Goal: Communication & Community: Answer question/provide support

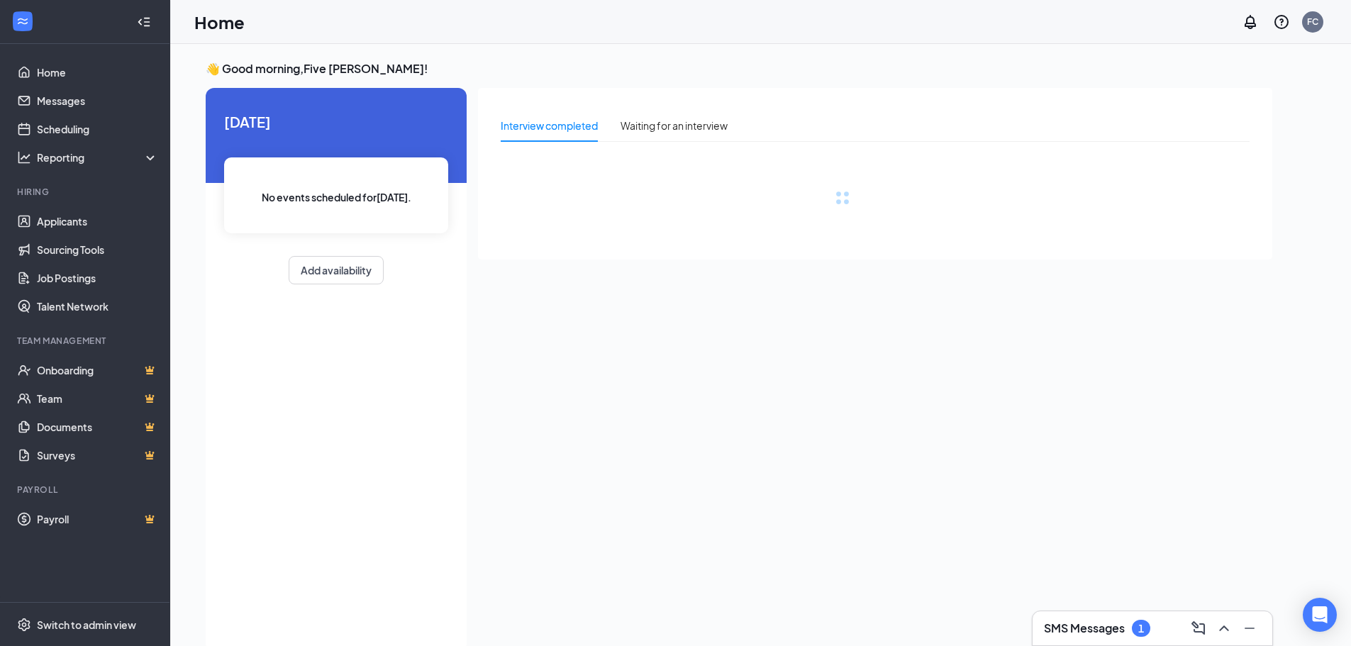
click at [1122, 639] on div "SMS Messages 1" at bounding box center [1152, 628] width 217 height 23
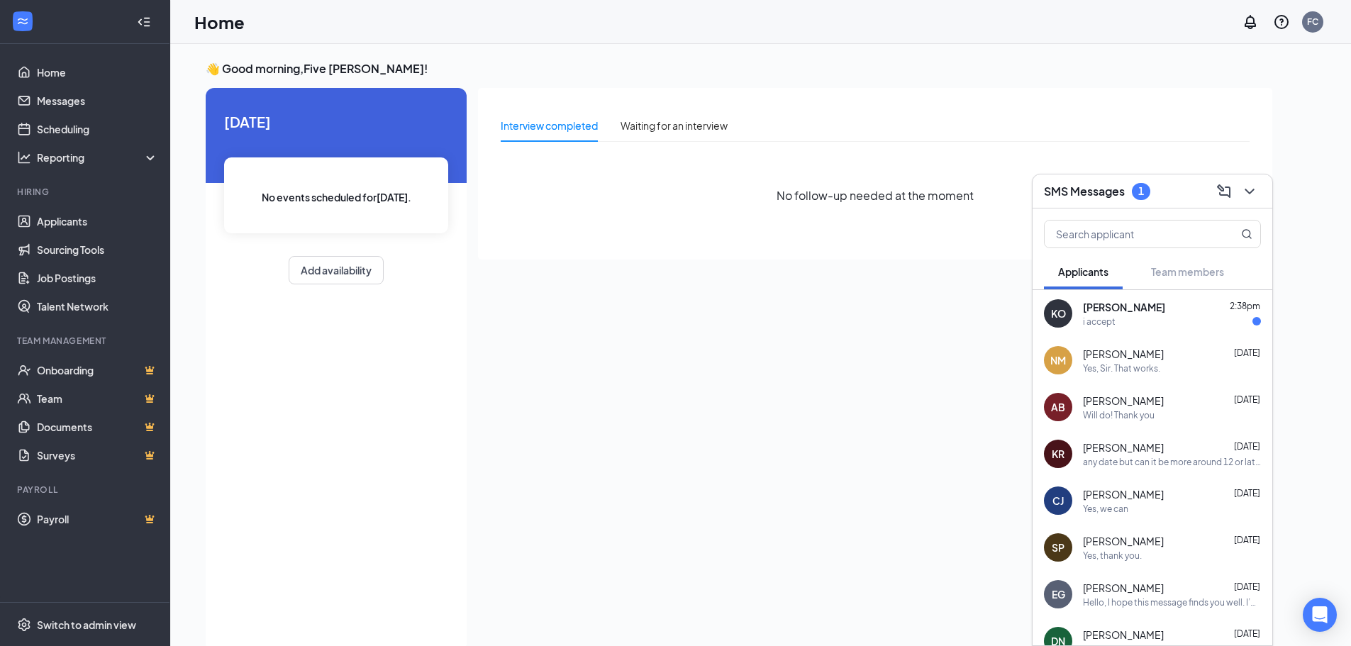
click at [1157, 308] on div "[PERSON_NAME] 2:38pm" at bounding box center [1172, 307] width 178 height 14
click at [940, 618] on textarea at bounding box center [888, 617] width 199 height 34
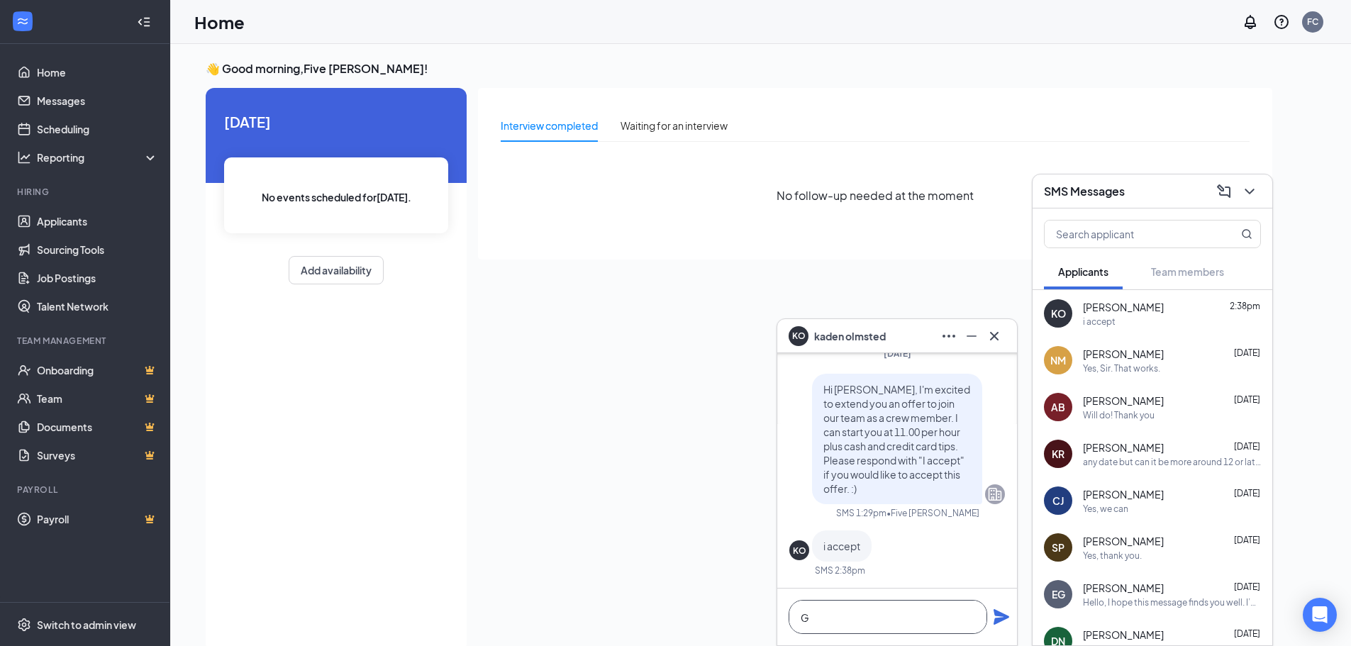
scroll to position [1, 0]
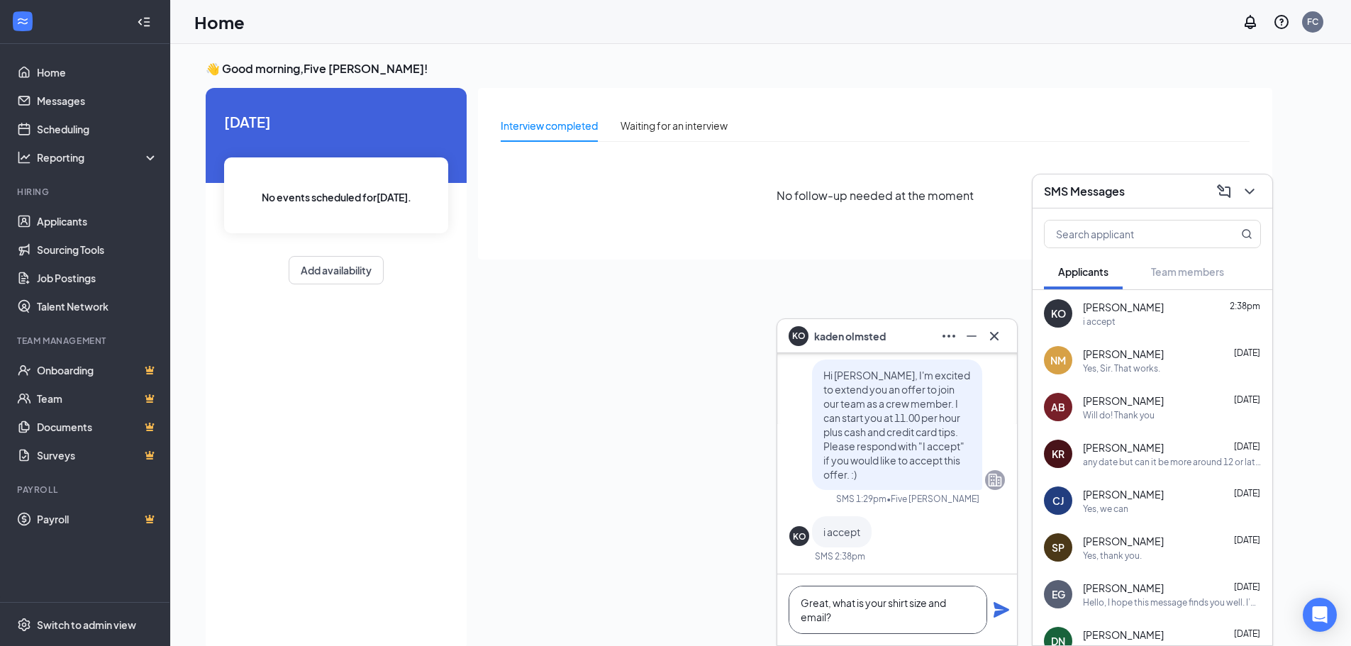
type textarea "Great, what is your shirt size and email?"
click at [1006, 604] on icon "Plane" at bounding box center [1001, 609] width 17 height 17
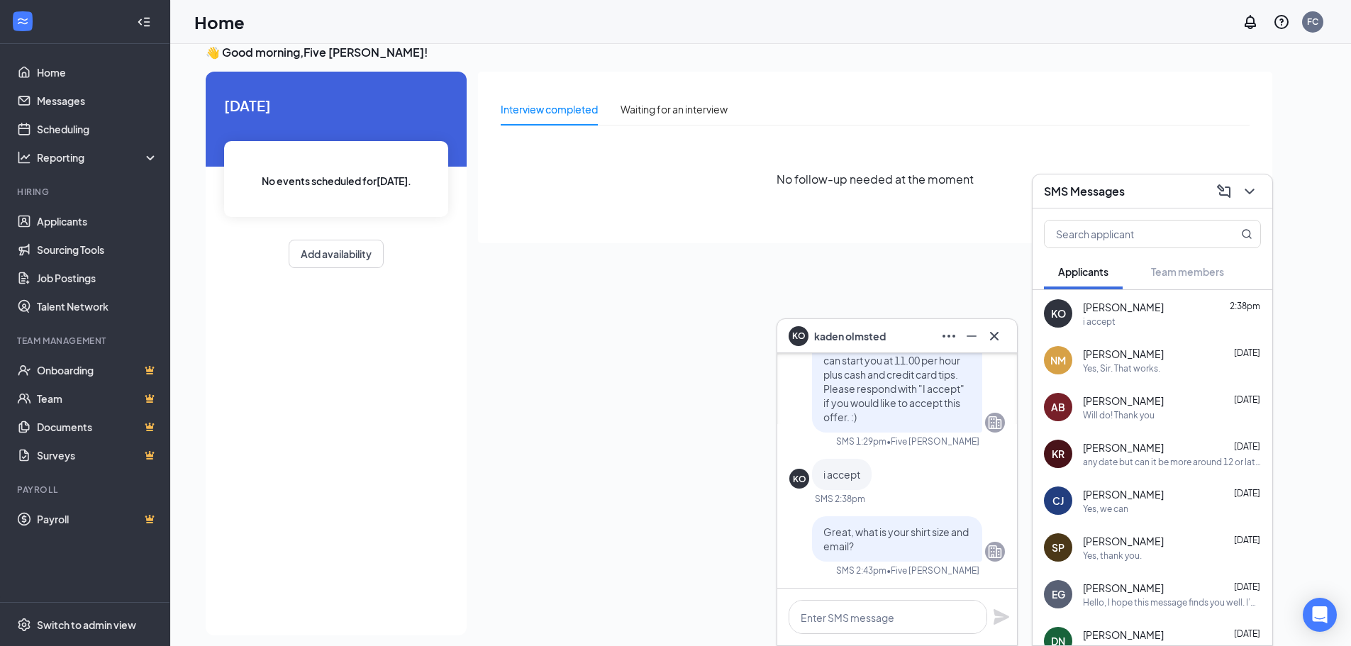
scroll to position [30, 0]
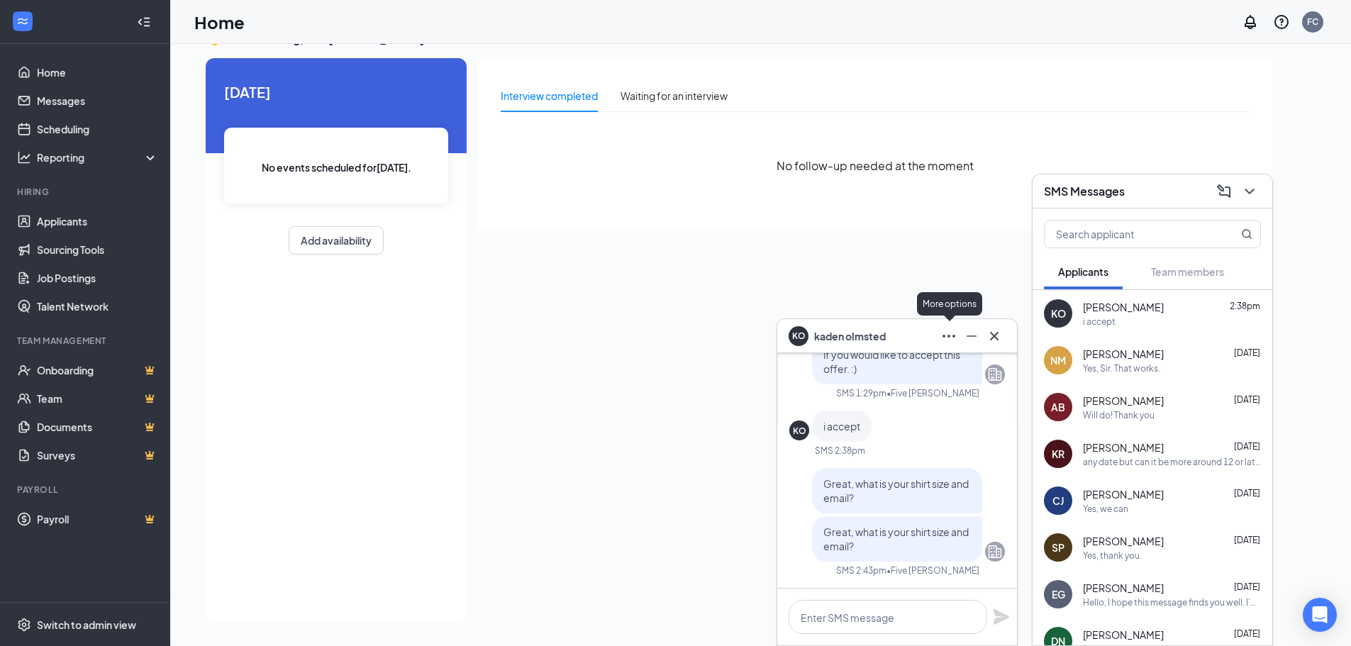
click at [923, 333] on div "KO [PERSON_NAME]" at bounding box center [897, 336] width 217 height 23
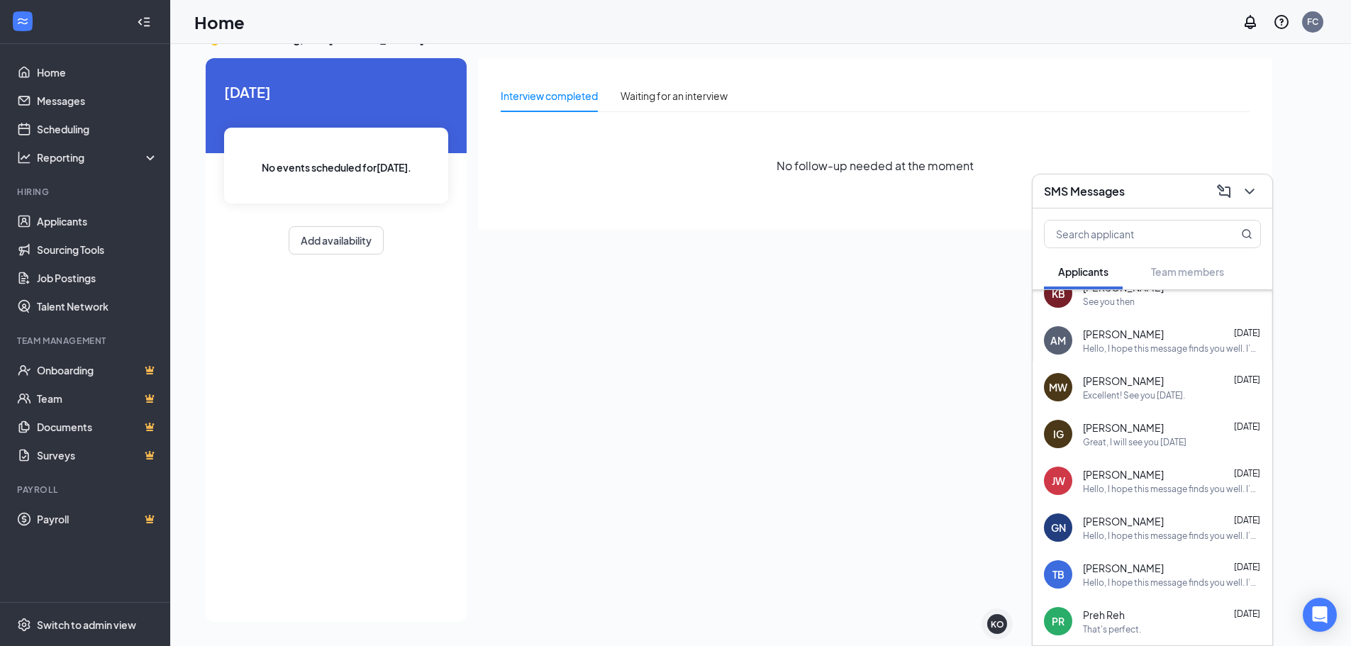
scroll to position [396, 0]
click at [1122, 405] on div "[PERSON_NAME] [PERSON_NAME] [DATE] Excellent! See you [DATE]." at bounding box center [1153, 385] width 240 height 47
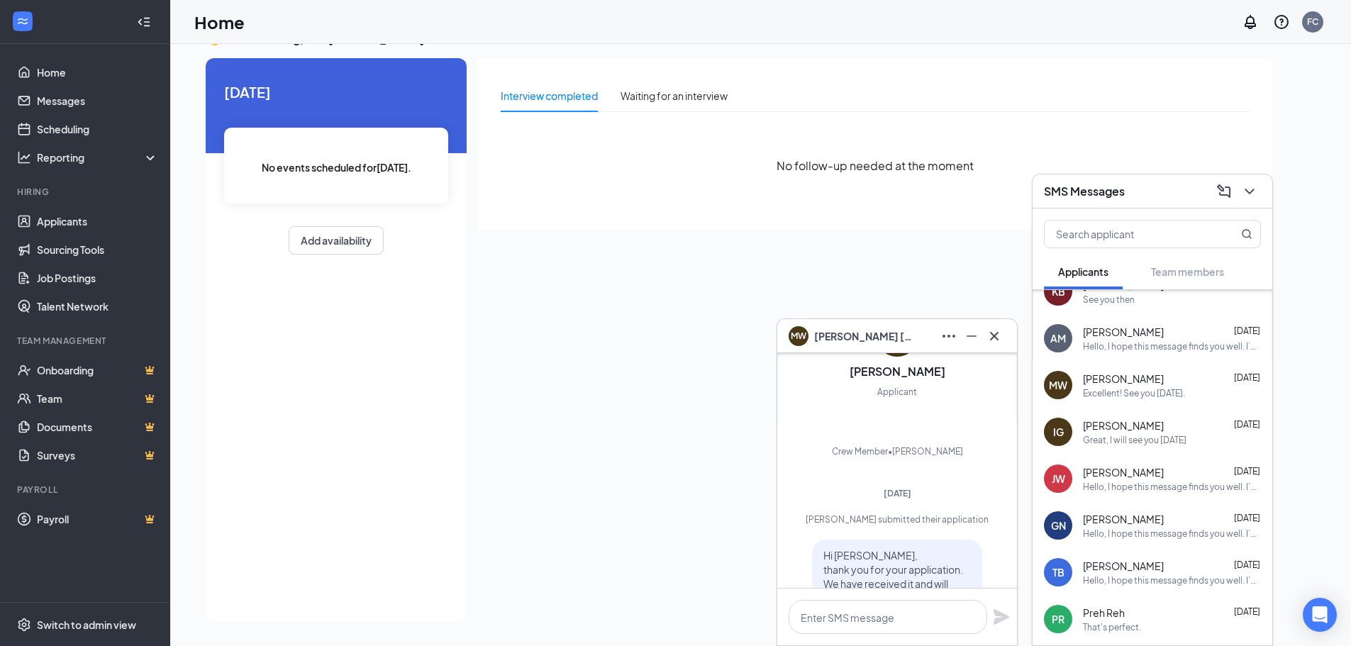
scroll to position [-696, 0]
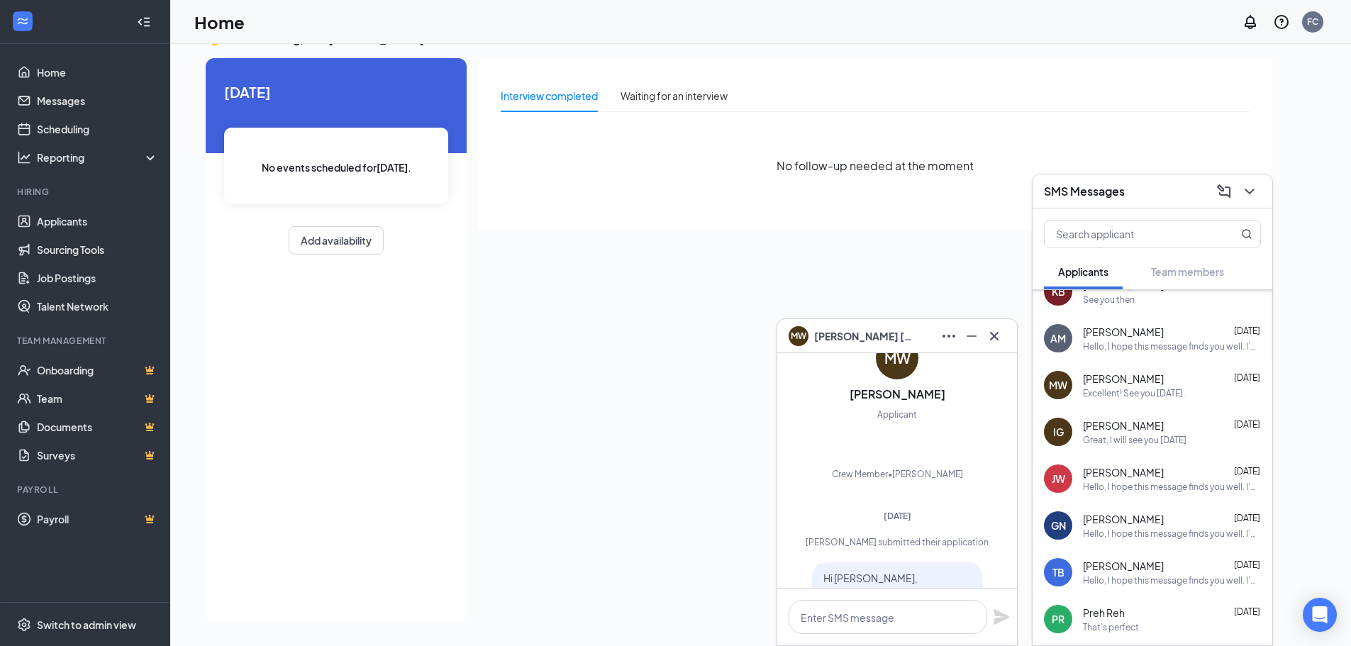
click at [912, 343] on div "[PERSON_NAME] [PERSON_NAME]" at bounding box center [897, 336] width 217 height 23
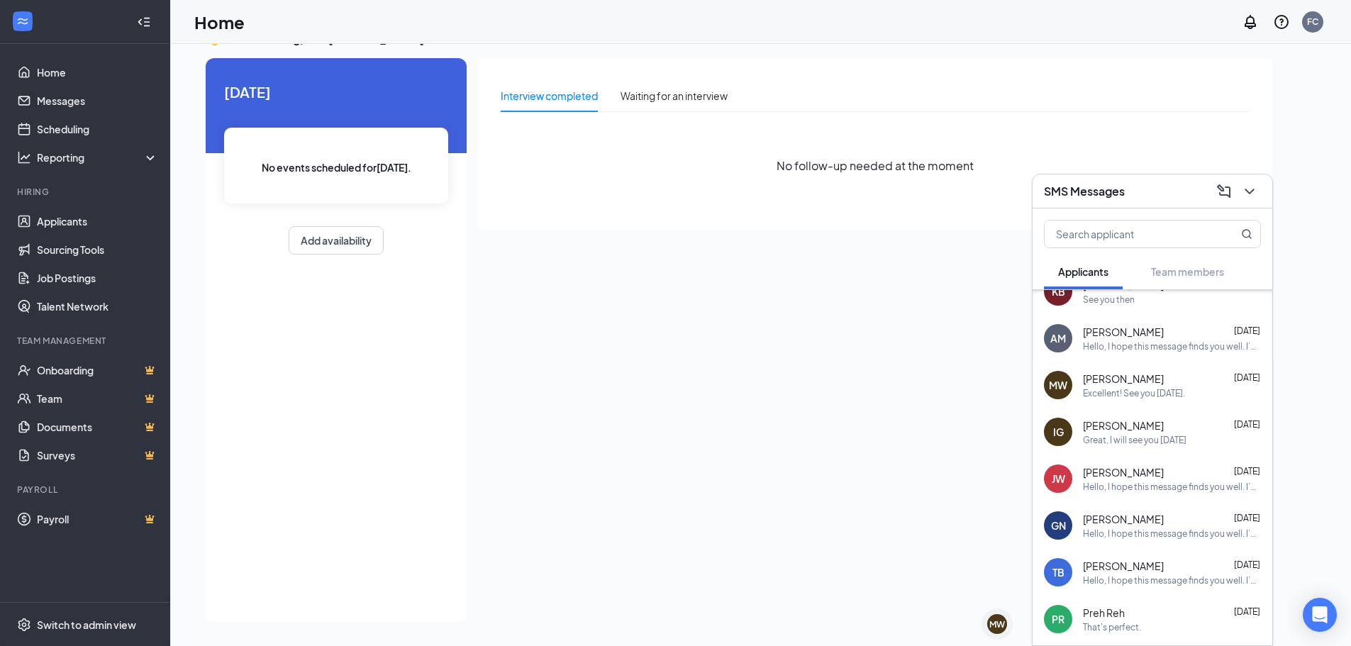
scroll to position [0, 0]
click at [63, 76] on link "Home" at bounding box center [97, 72] width 121 height 28
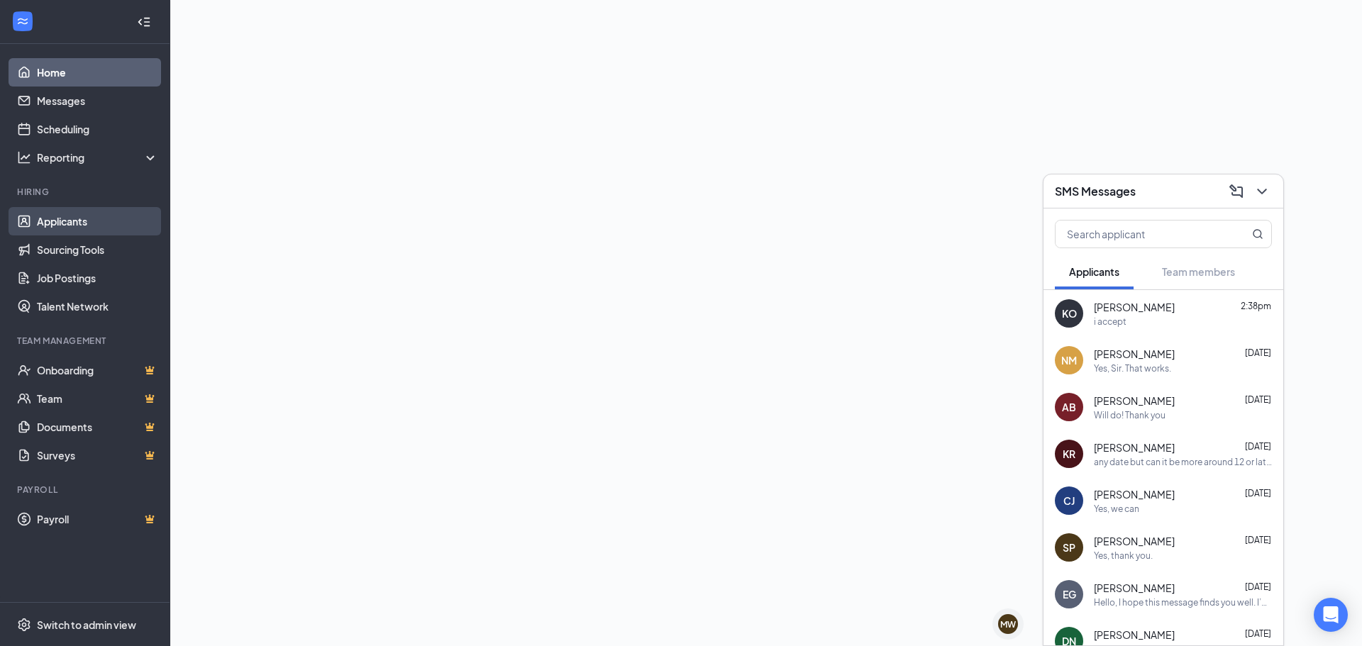
click at [67, 227] on link "Applicants" at bounding box center [97, 221] width 121 height 28
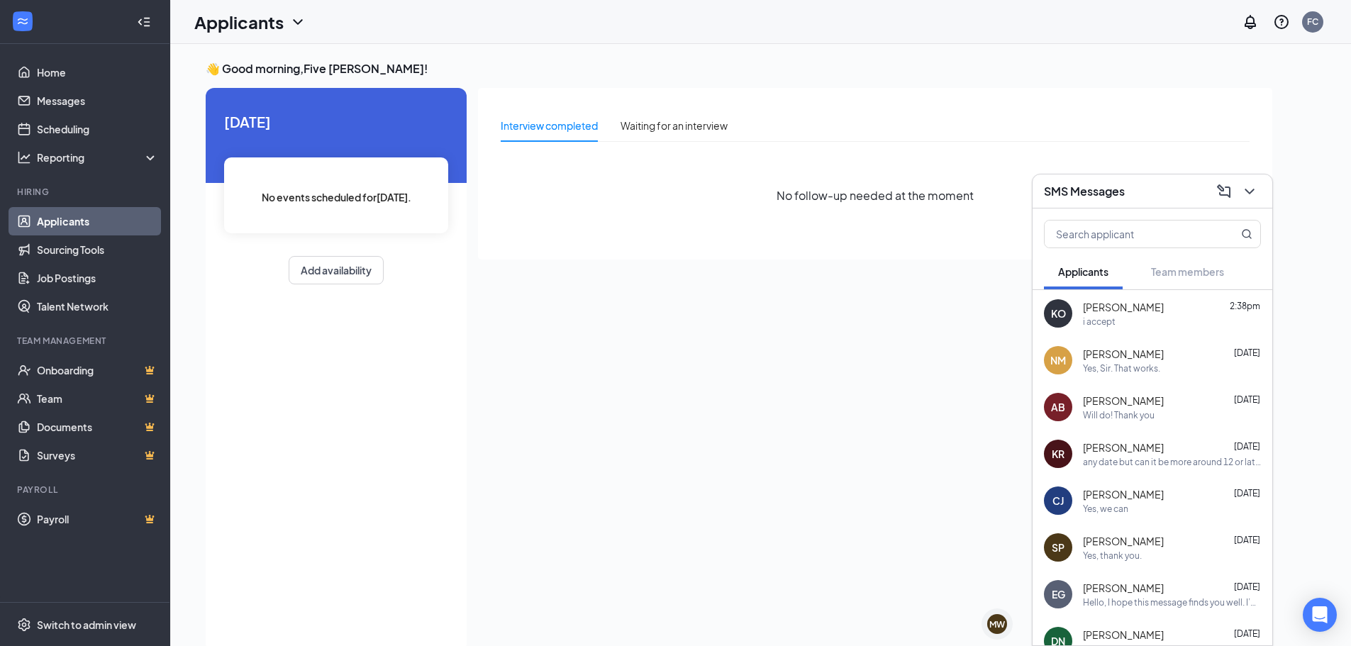
click at [75, 231] on link "Applicants" at bounding box center [97, 221] width 121 height 28
click at [1129, 191] on div "SMS Messages" at bounding box center [1152, 191] width 217 height 22
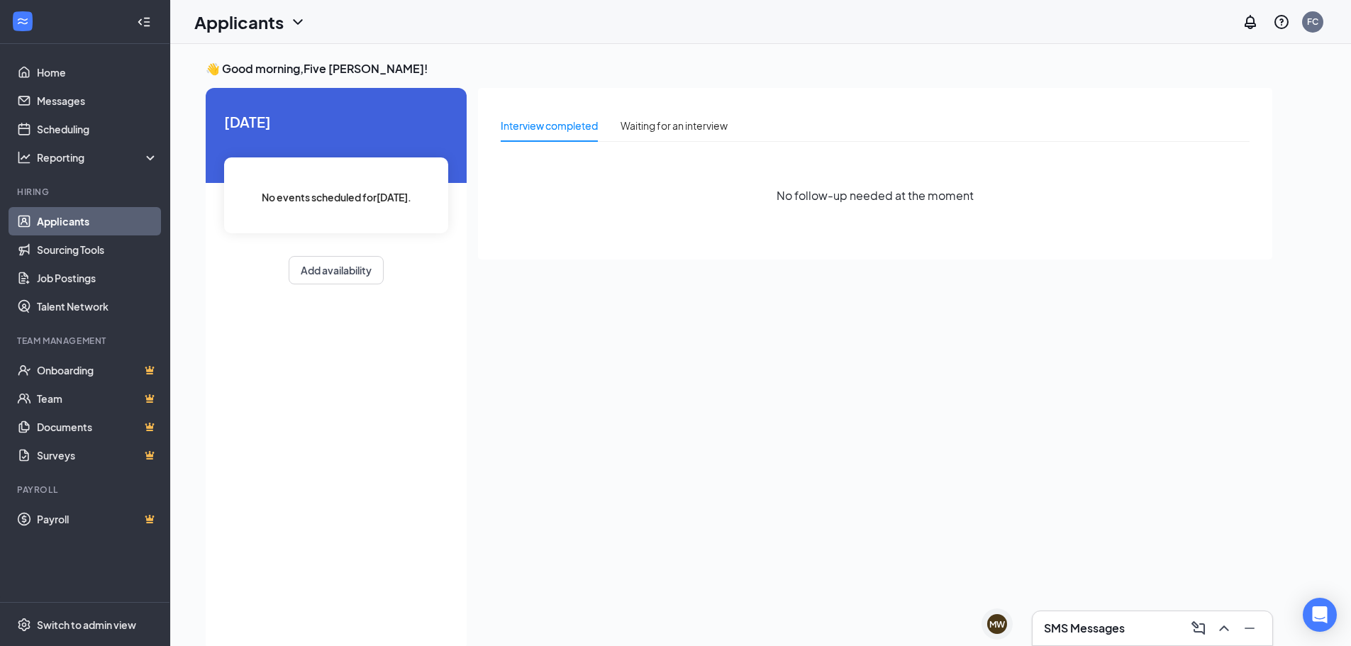
click at [65, 227] on link "Applicants" at bounding box center [97, 221] width 121 height 28
click at [683, 111] on div "Waiting for an interview" at bounding box center [674, 125] width 107 height 33
click at [567, 129] on div "Interview completed" at bounding box center [549, 126] width 97 height 16
click at [80, 246] on link "Sourcing Tools" at bounding box center [97, 249] width 121 height 28
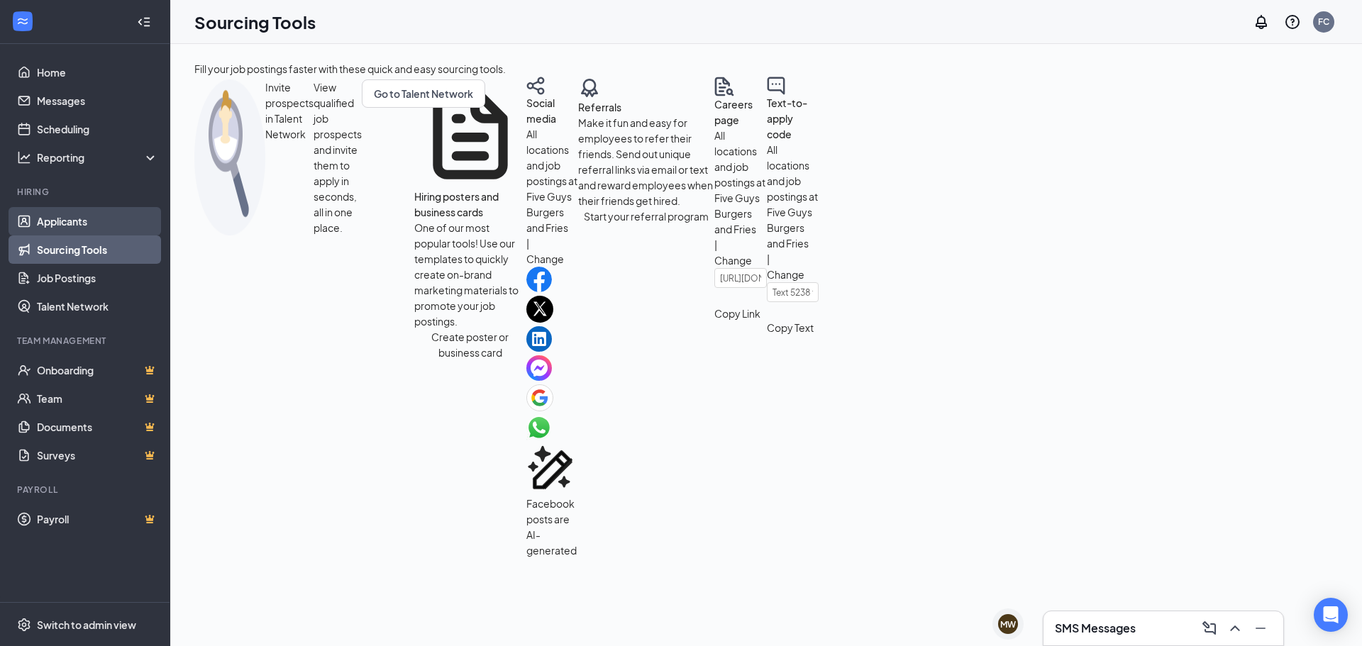
click at [98, 211] on link "Applicants" at bounding box center [97, 221] width 121 height 28
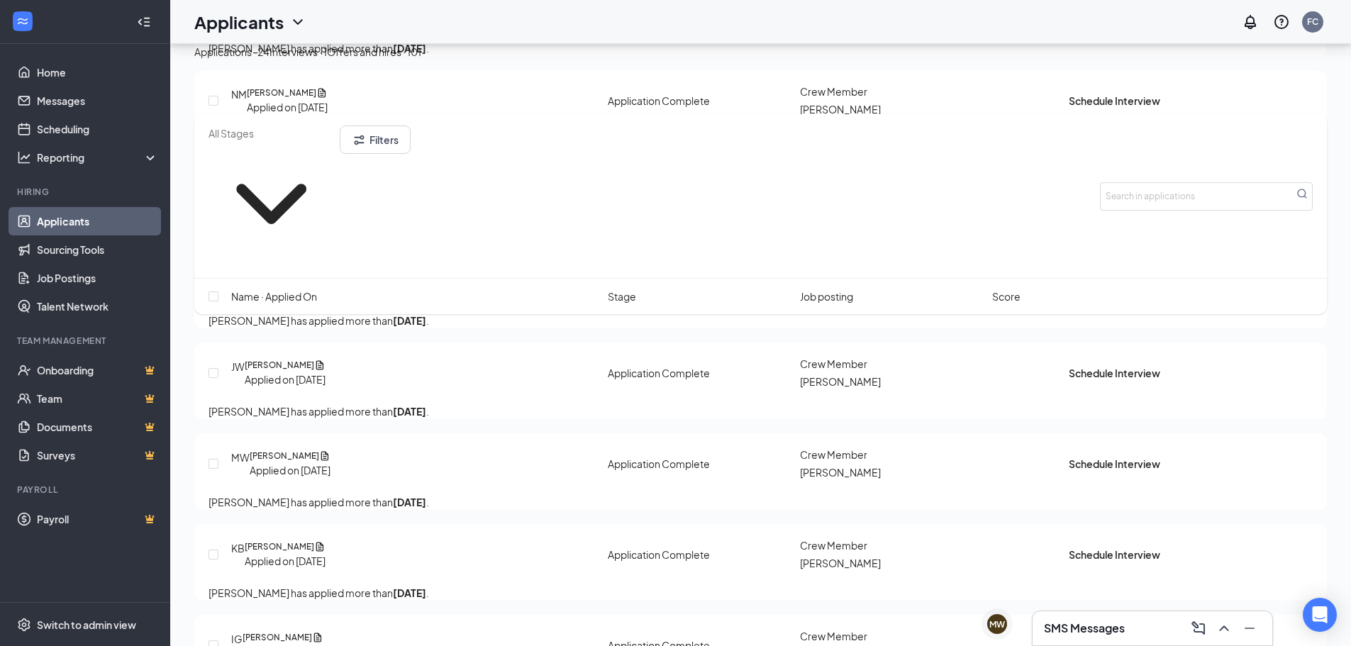
scroll to position [1418, 0]
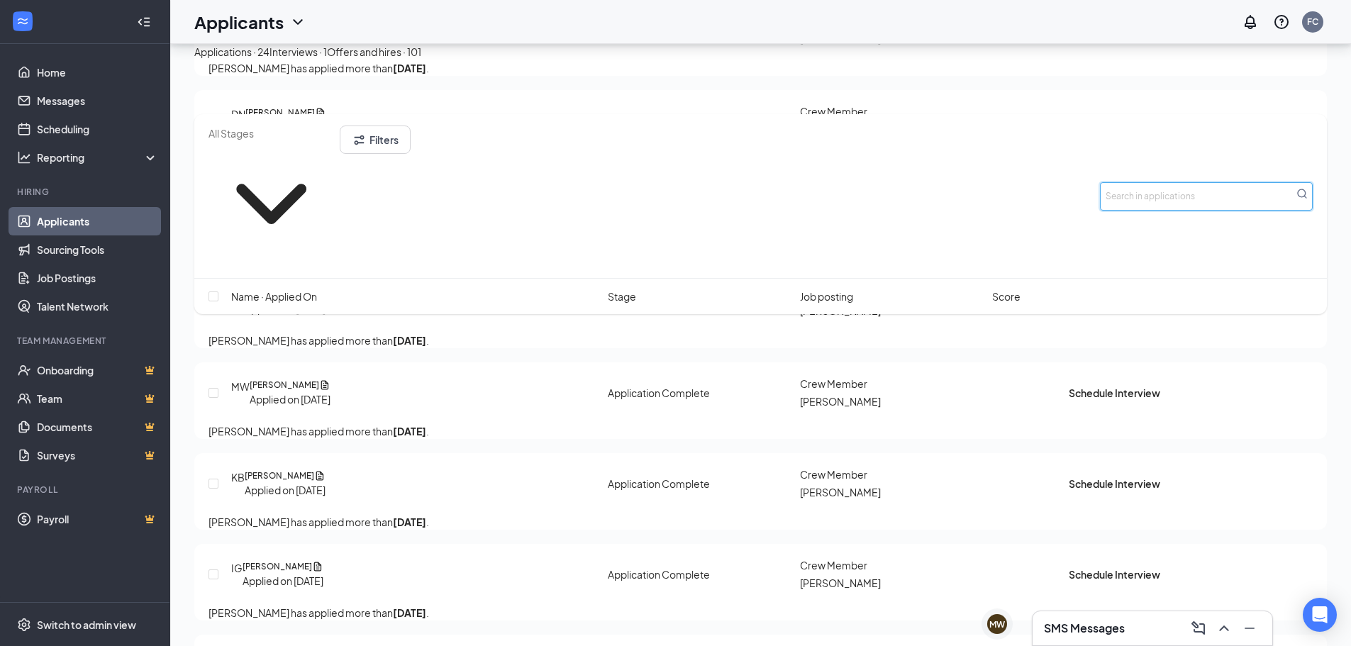
click at [1180, 189] on input "text" at bounding box center [1206, 196] width 213 height 28
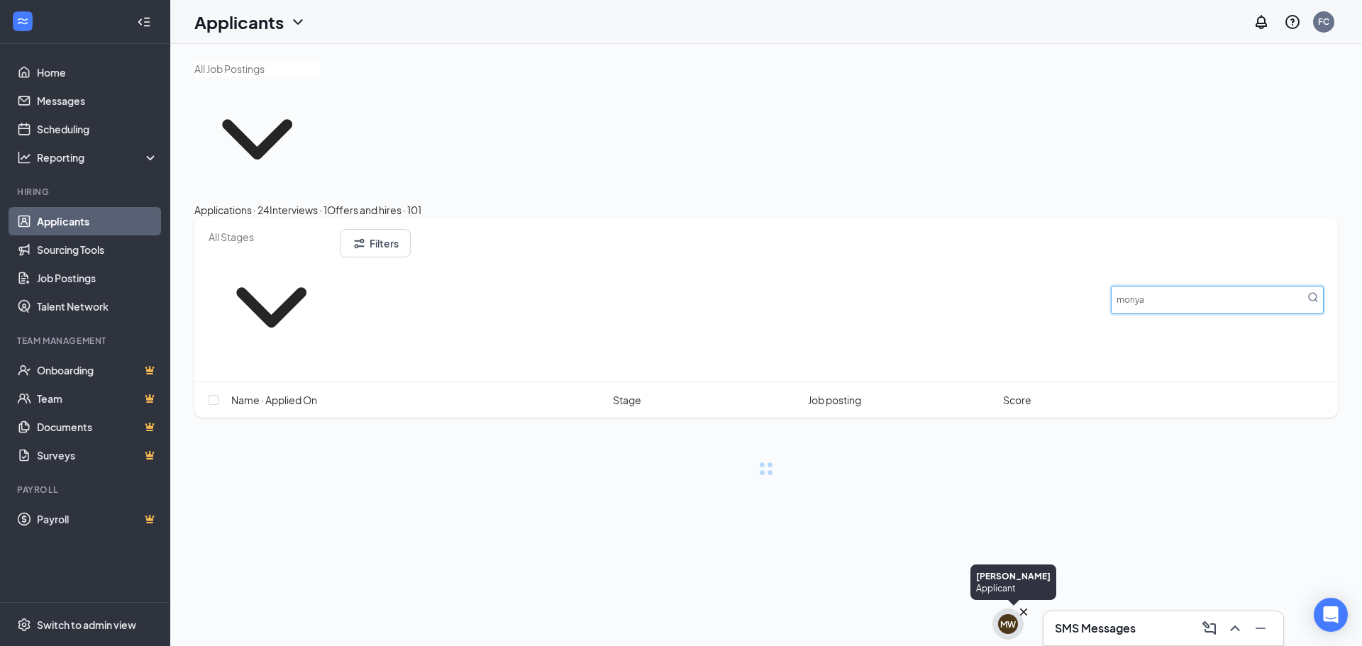
type input "moriya"
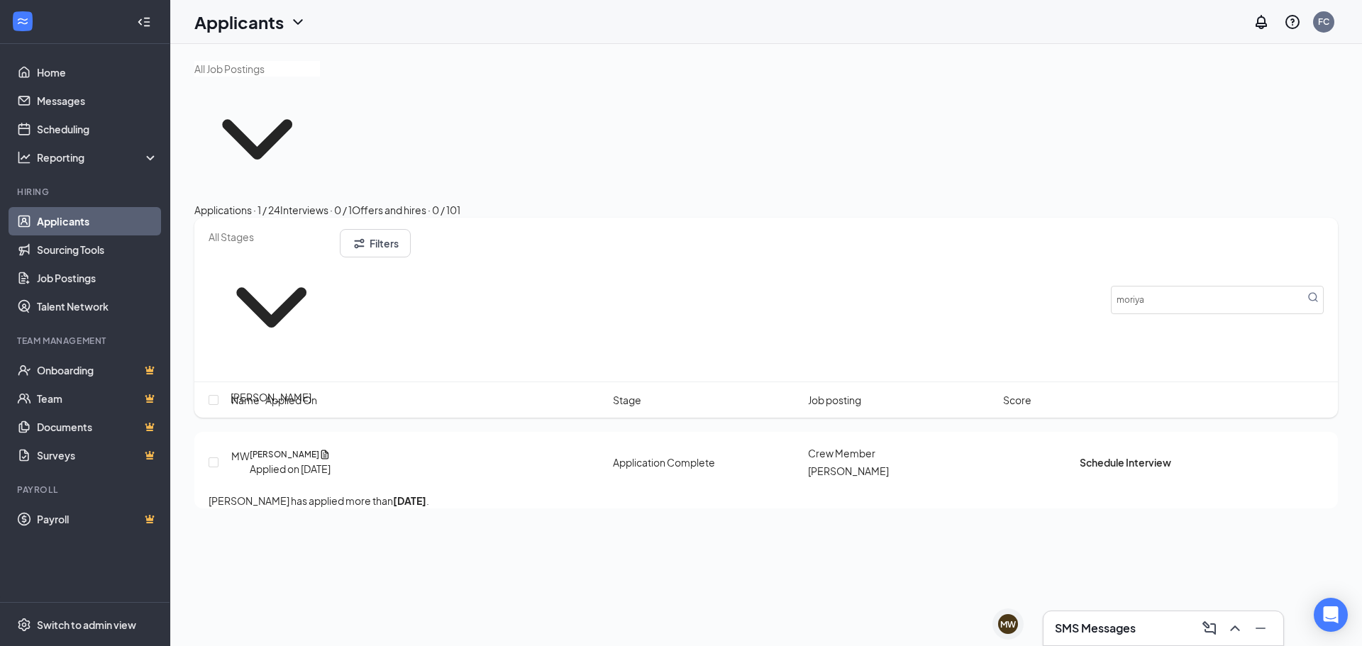
click at [254, 448] on h5 "[PERSON_NAME]" at bounding box center [285, 454] width 70 height 13
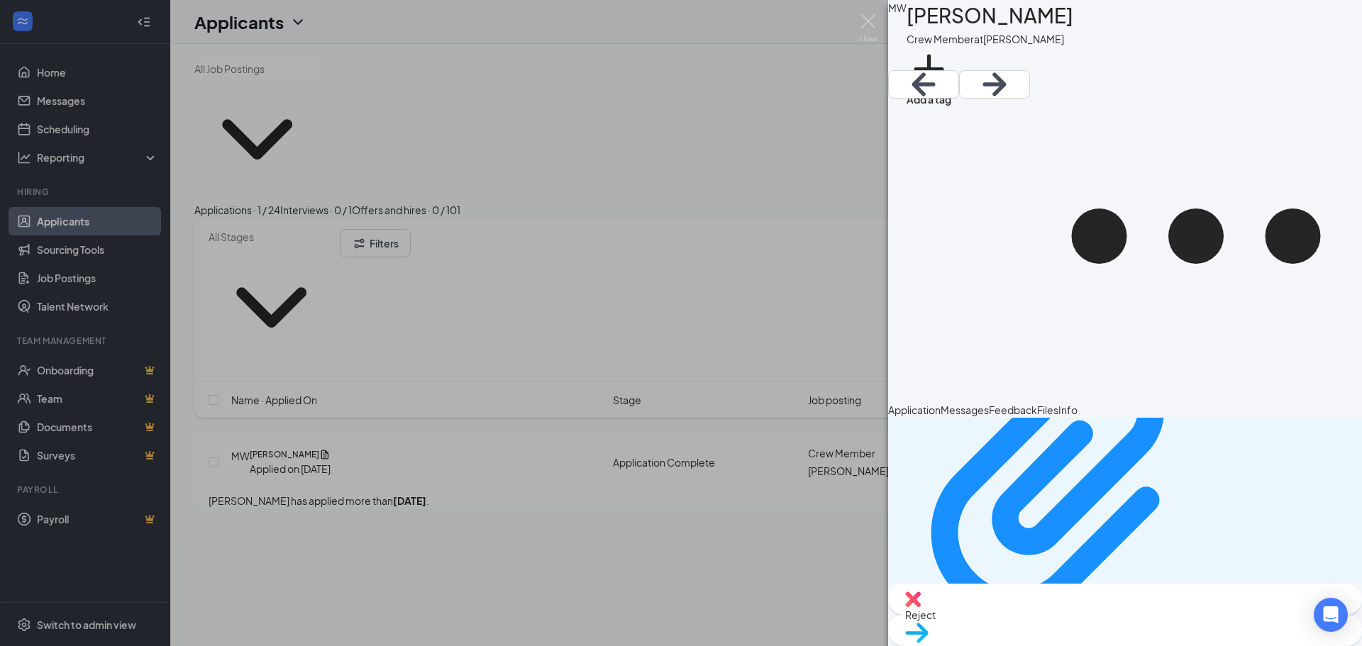
scroll to position [1631, 0]
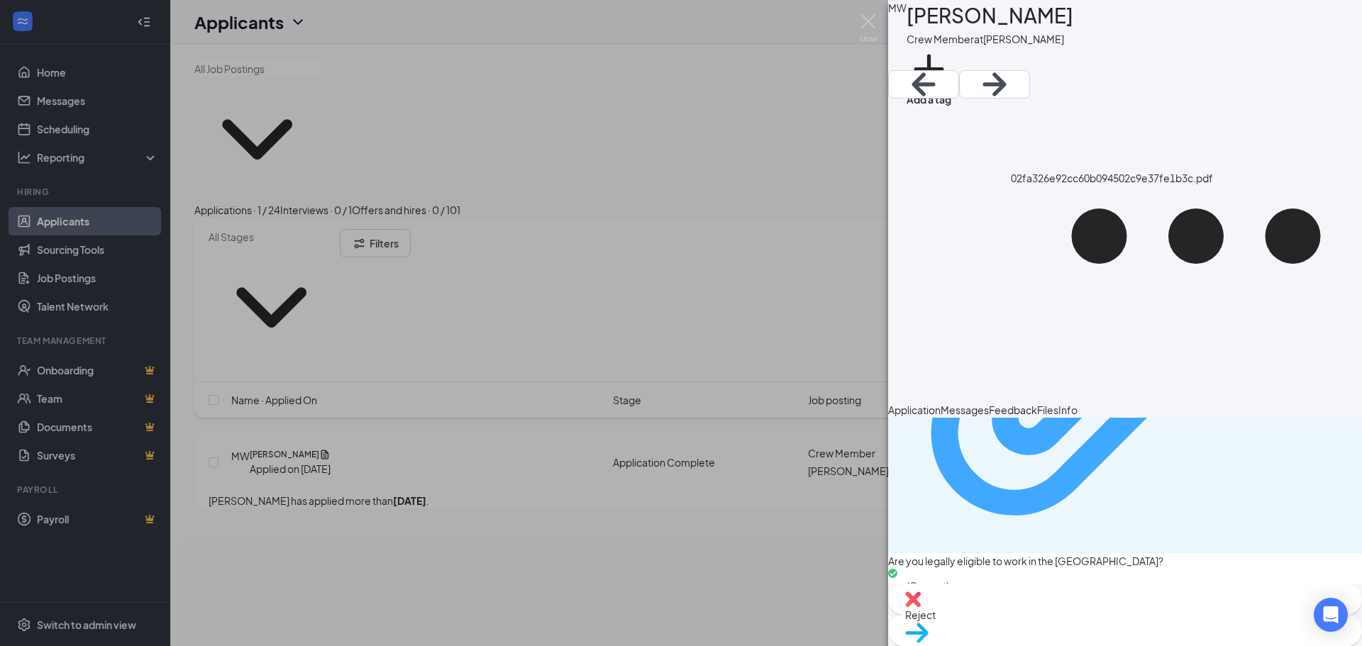
click at [1071, 429] on icon "Paperclip" at bounding box center [1047, 383] width 233 height 265
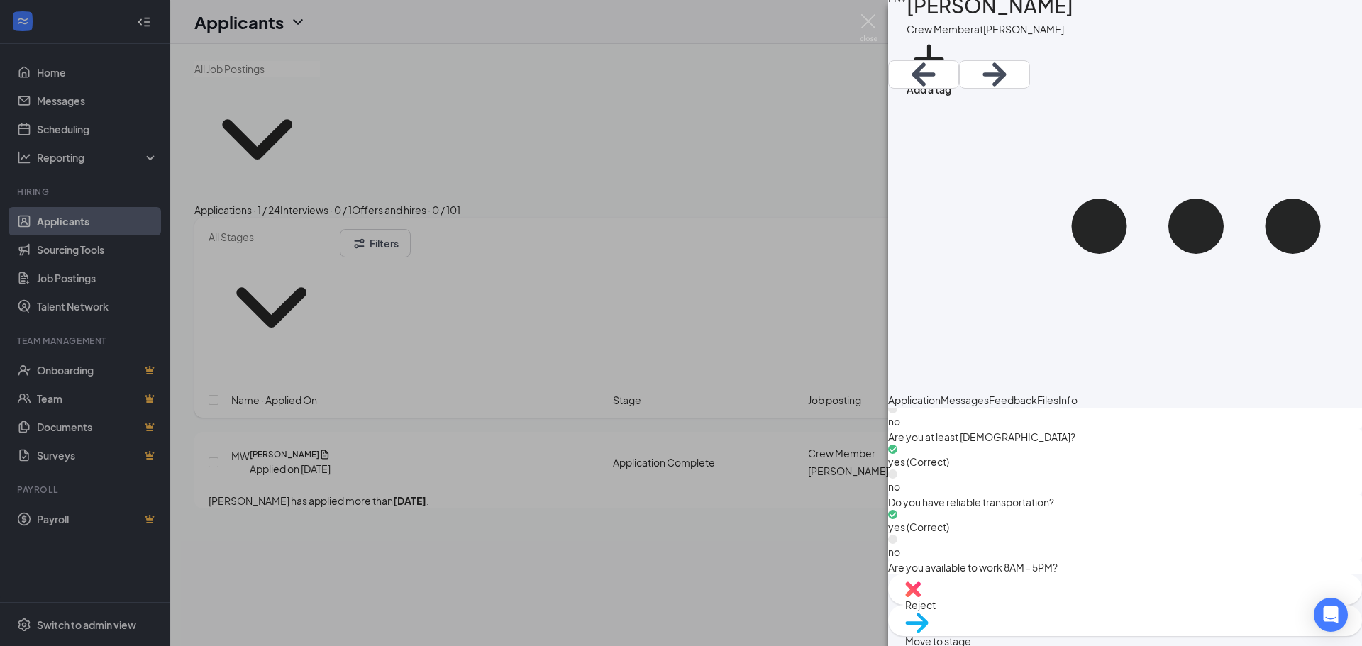
scroll to position [13, 0]
click at [794, 446] on div "[PERSON_NAME] [PERSON_NAME] Crew Member at [PERSON_NAME] Add a tag Application …" at bounding box center [681, 323] width 1362 height 646
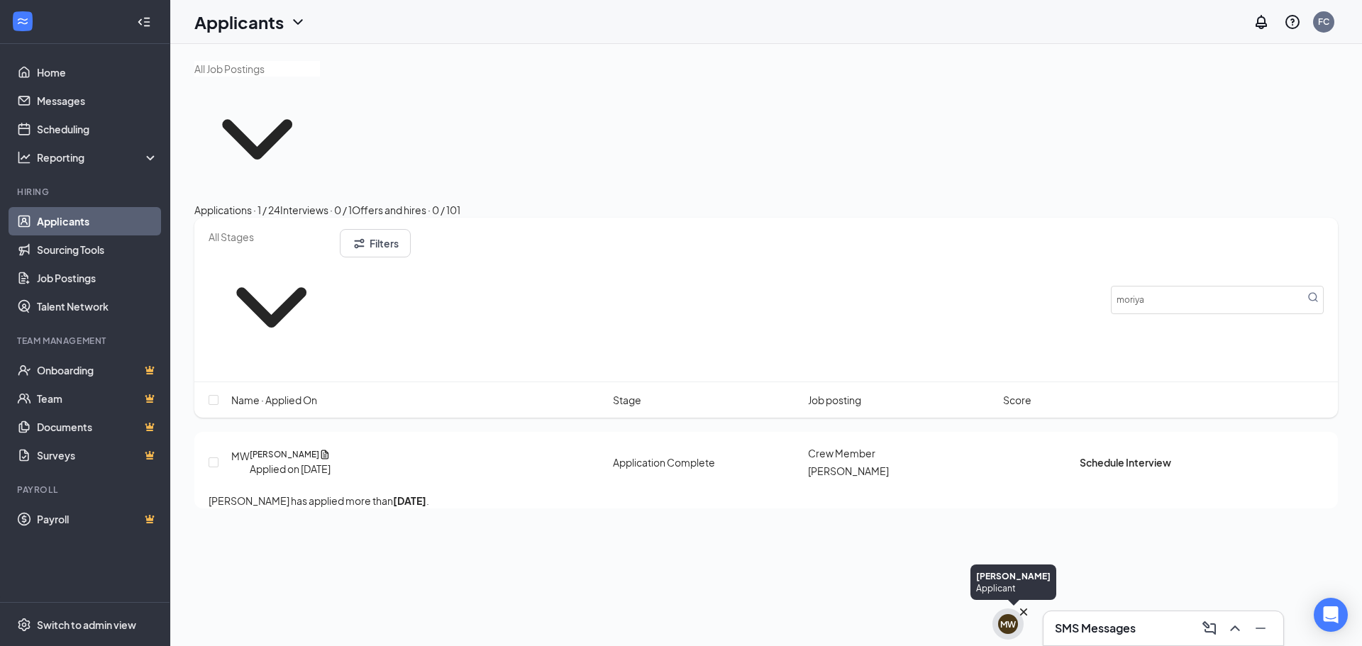
click at [1002, 621] on div "MW" at bounding box center [1008, 624] width 16 height 12
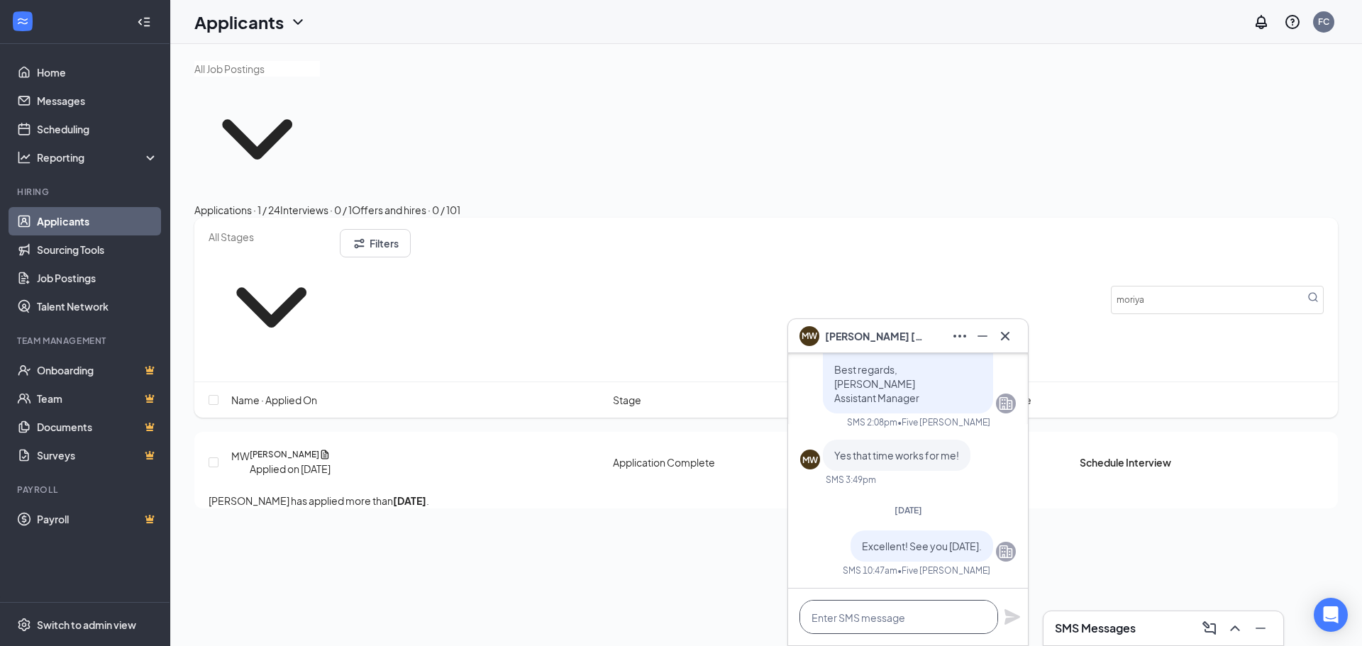
click at [919, 628] on textarea at bounding box center [898, 617] width 199 height 34
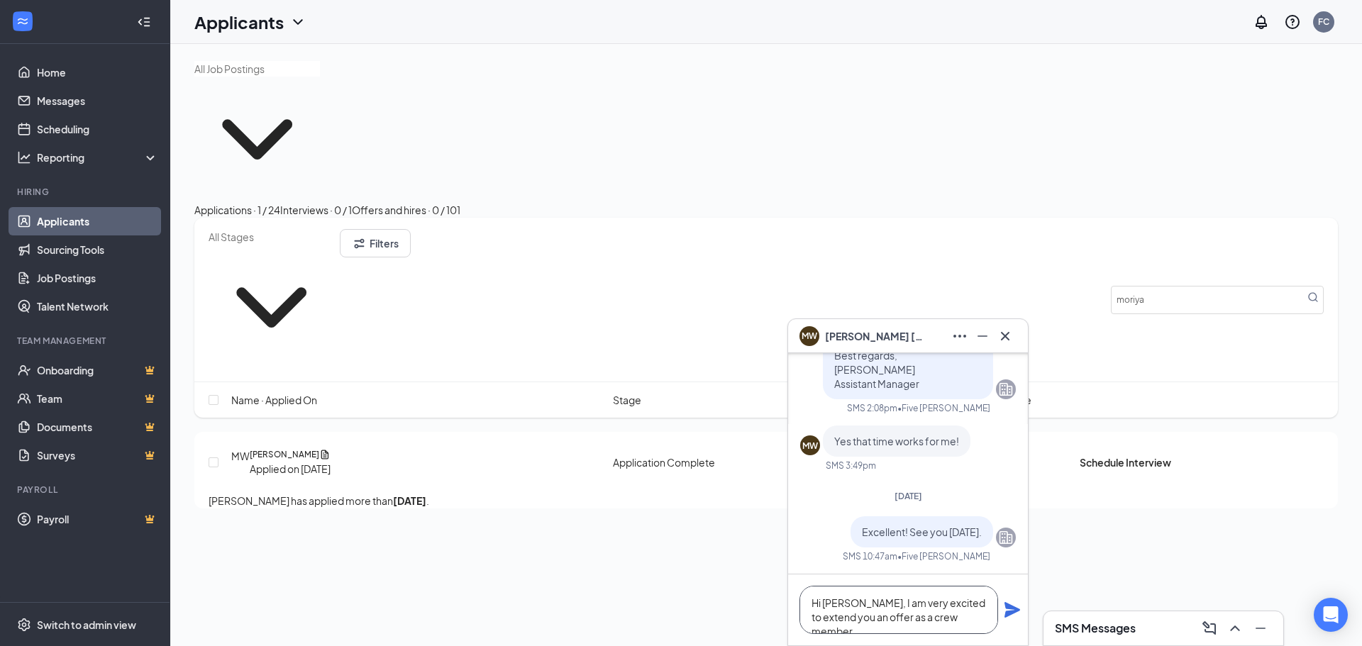
type textarea "Hi [PERSON_NAME], I am very excited to extend you an offer as a crew member."
click at [1130, 620] on div "SMS Messages" at bounding box center [1163, 628] width 217 height 23
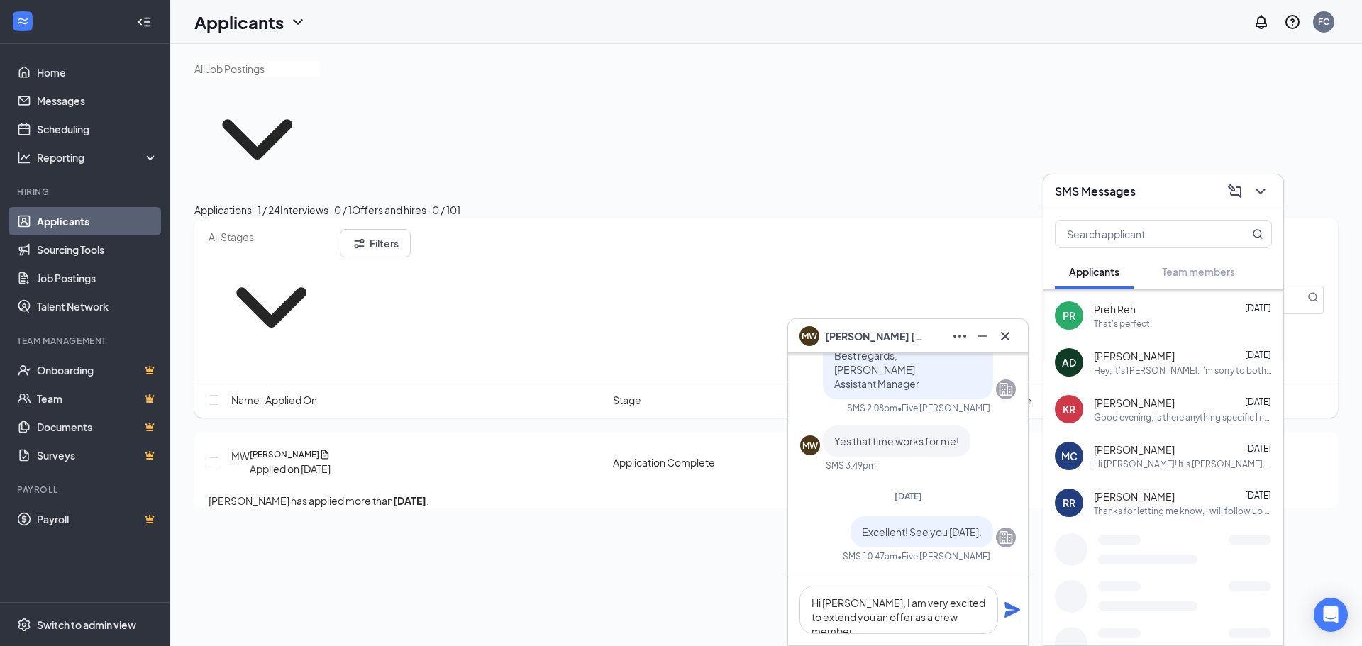
scroll to position [723, 0]
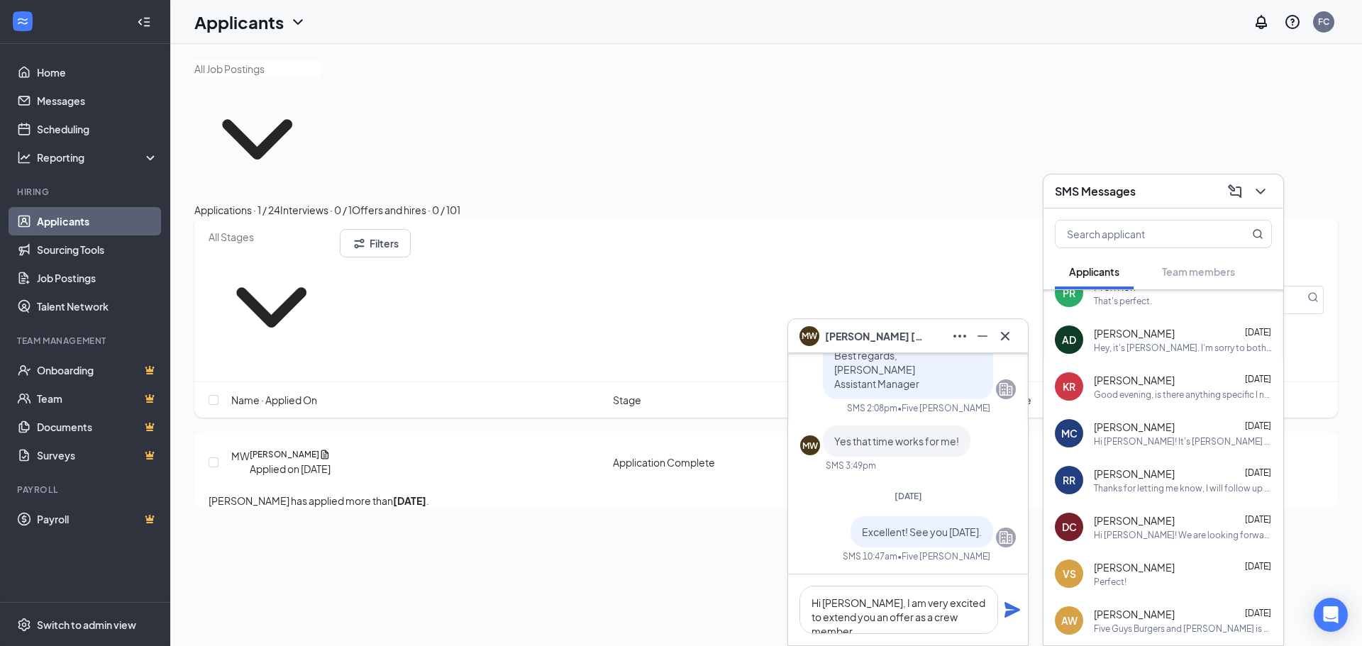
click at [1125, 396] on div "Good evening, is there anything specific I need to wear?" at bounding box center [1183, 395] width 178 height 12
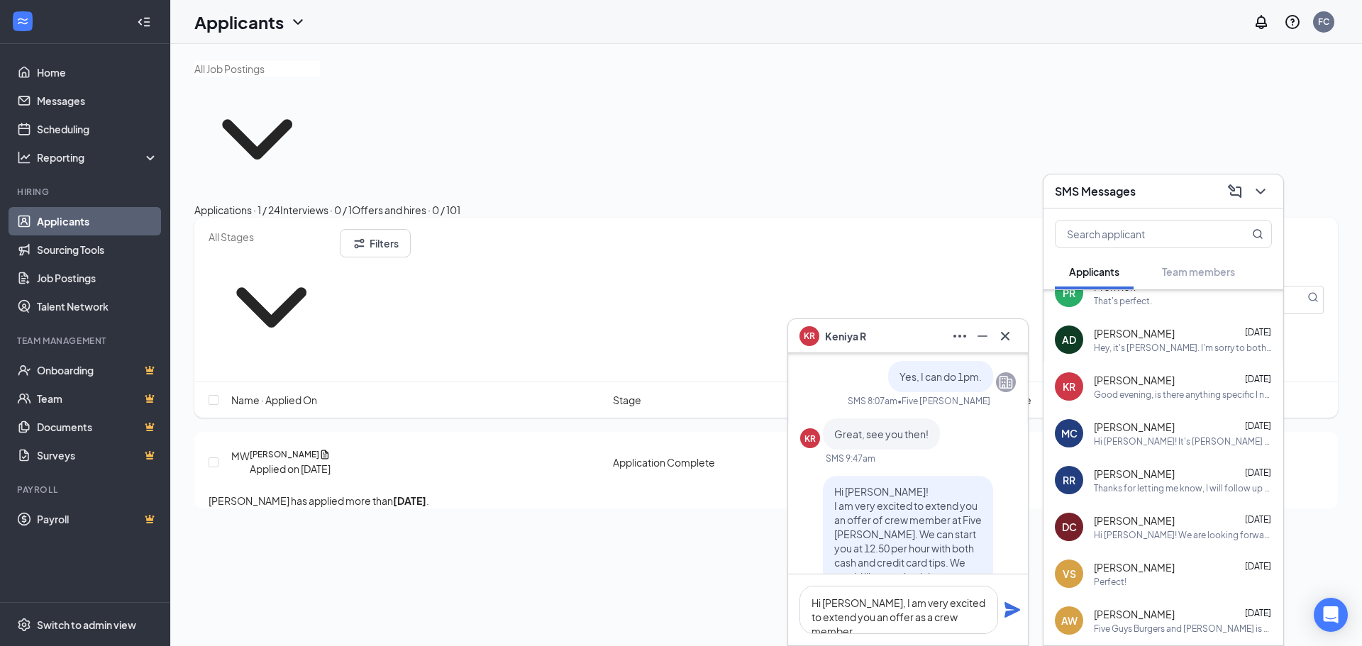
scroll to position [-638, 0]
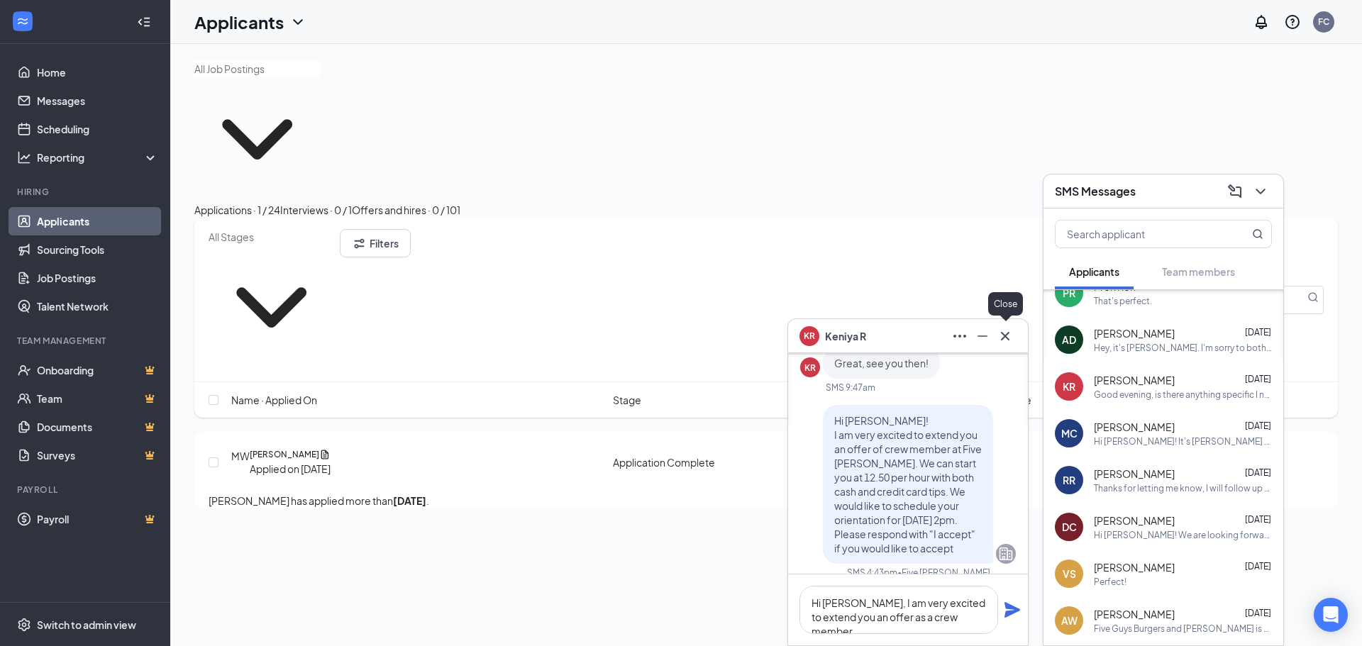
click at [1011, 345] on button at bounding box center [1005, 336] width 23 height 23
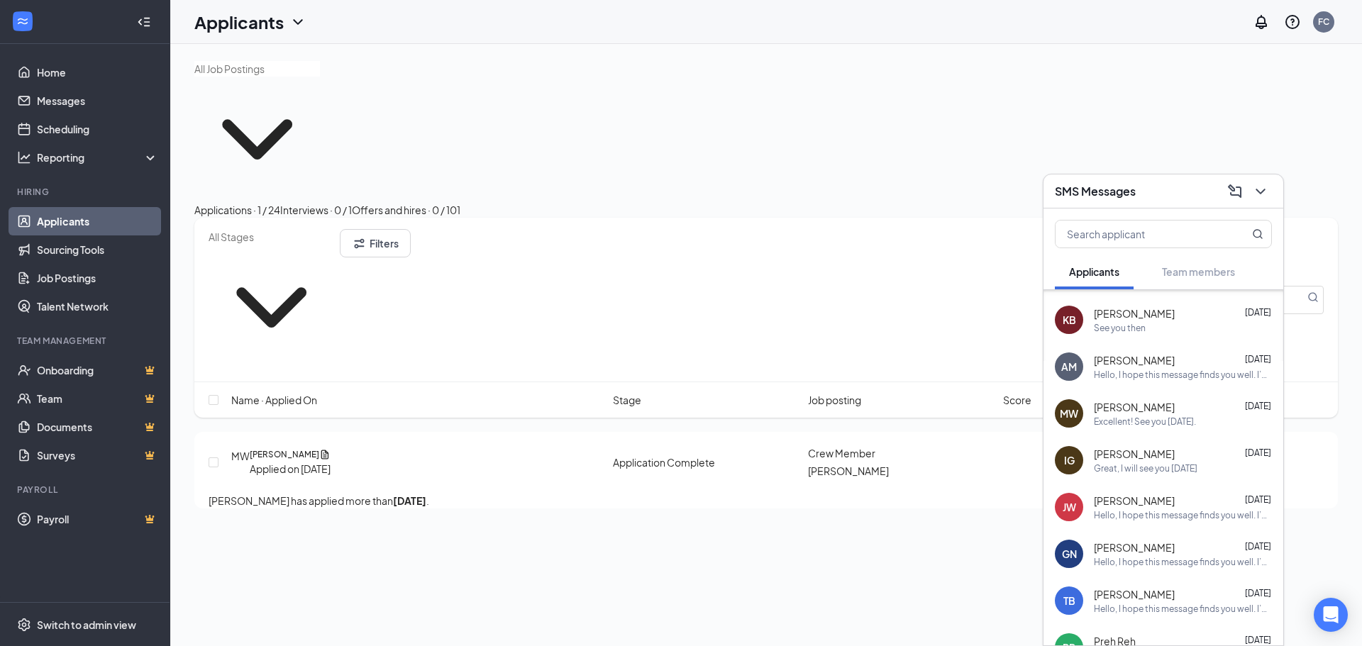
scroll to position [297, 0]
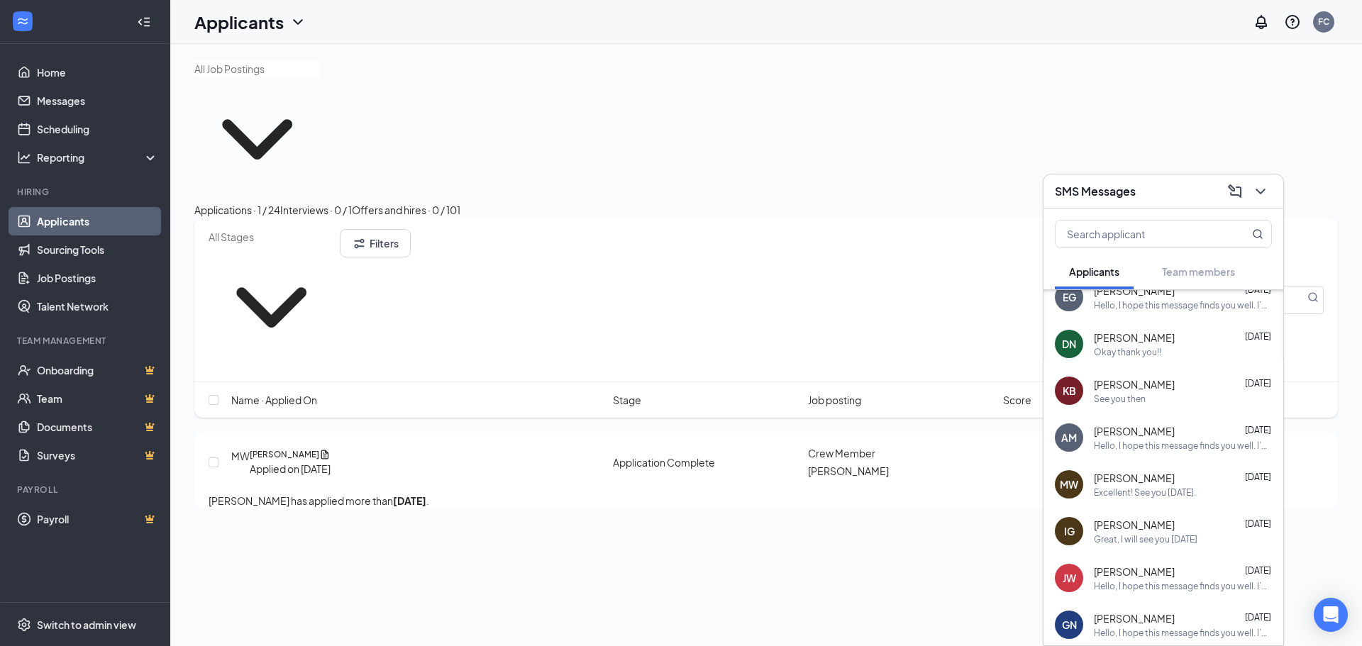
click at [1165, 489] on div "Excellent! See you [DATE]." at bounding box center [1145, 493] width 102 height 12
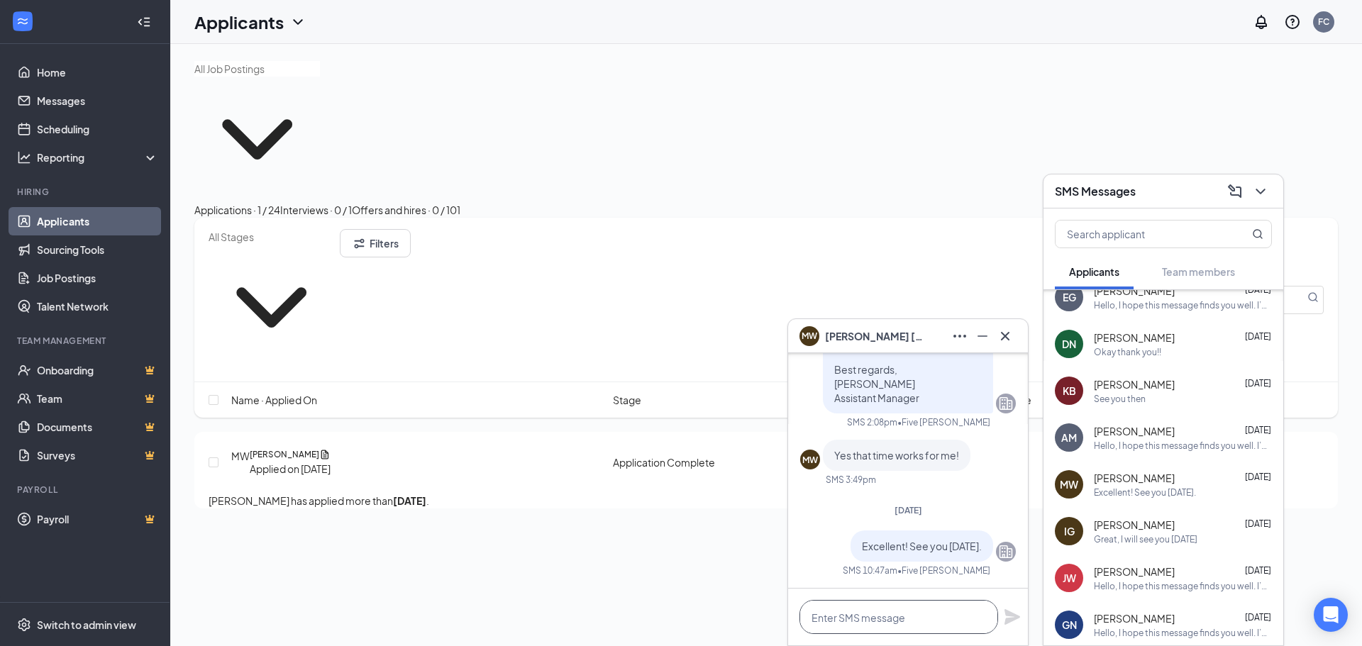
click at [922, 615] on textarea at bounding box center [898, 617] width 199 height 34
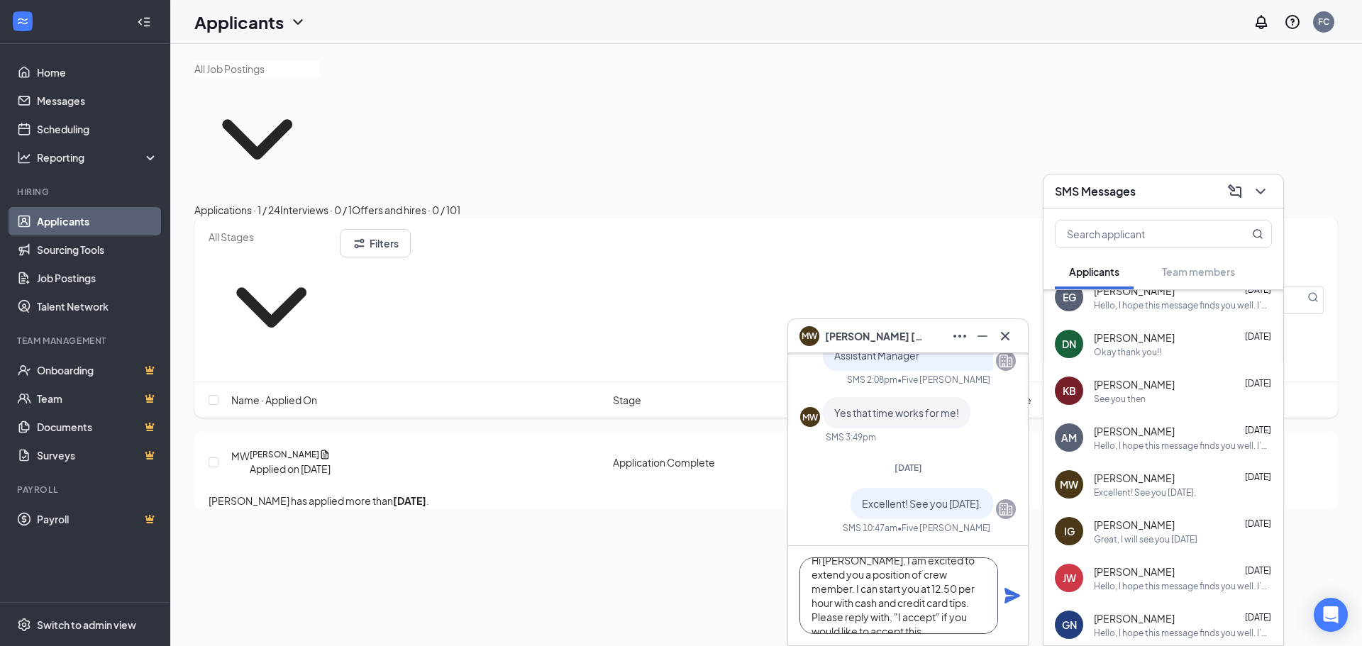
scroll to position [29, 0]
type textarea "Hi [PERSON_NAME], I am excited to extend you a position of crew member. I can s…"
click at [1011, 600] on icon "Plane" at bounding box center [1012, 596] width 16 height 16
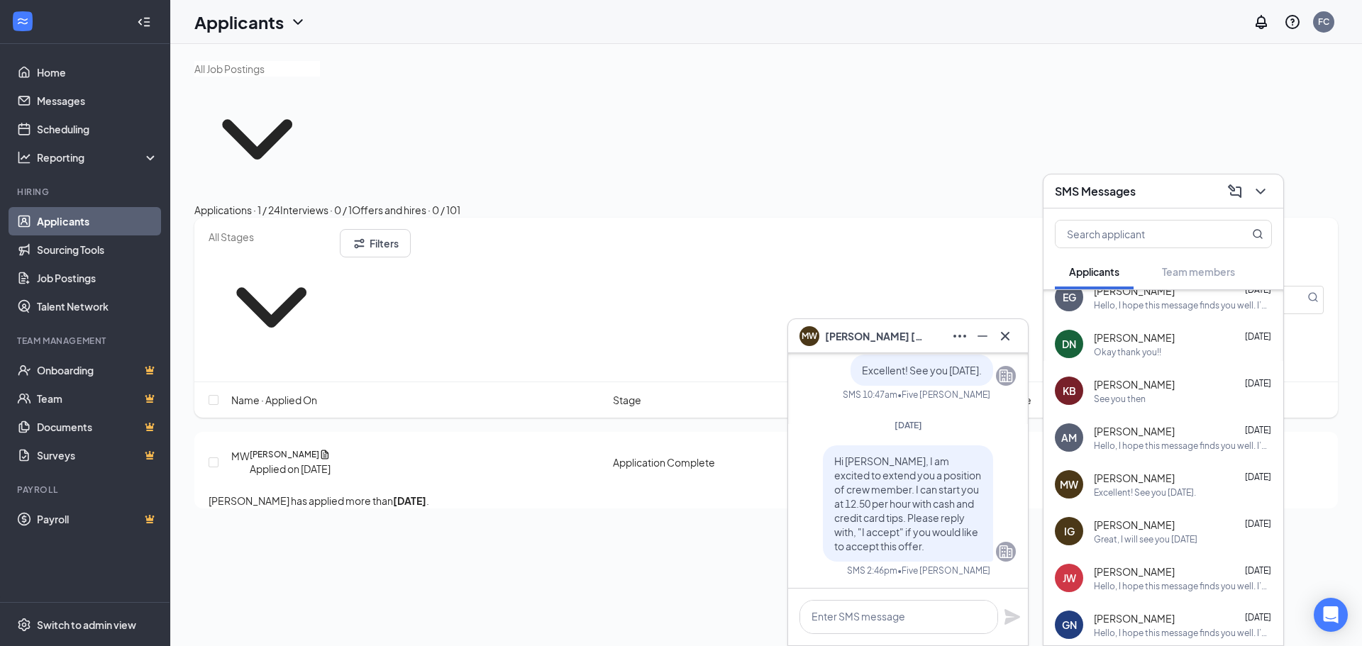
scroll to position [0, 0]
drag, startPoint x: 922, startPoint y: 345, endPoint x: 931, endPoint y: 345, distance: 9.2
click at [931, 345] on div "[PERSON_NAME] [PERSON_NAME]" at bounding box center [907, 336] width 217 height 23
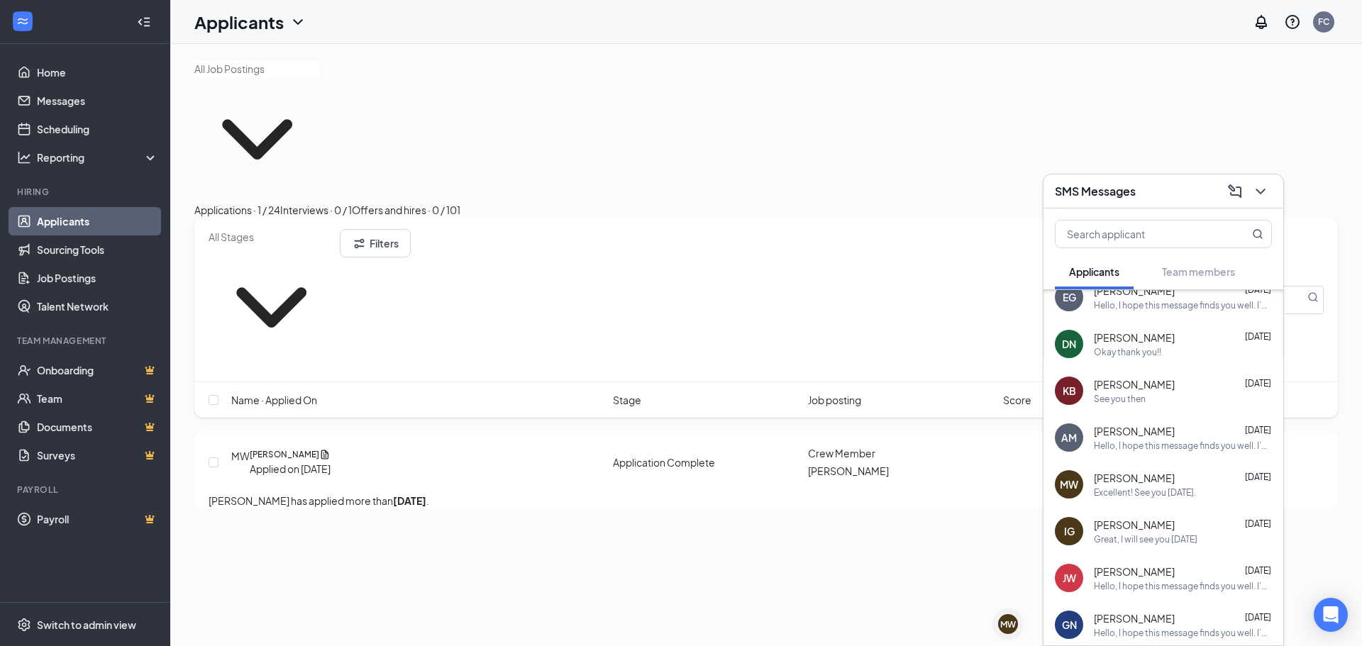
click at [1143, 196] on div "SMS Messages" at bounding box center [1163, 191] width 217 height 22
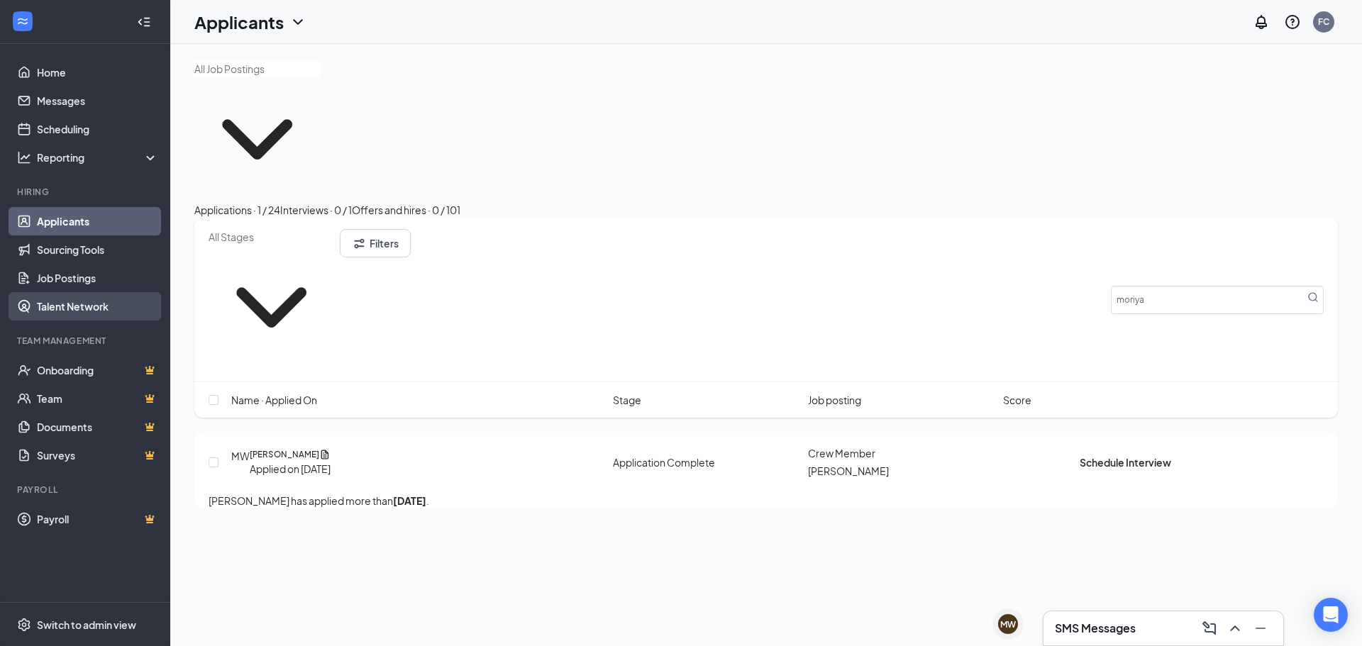
click at [87, 304] on link "Talent Network" at bounding box center [97, 306] width 121 height 28
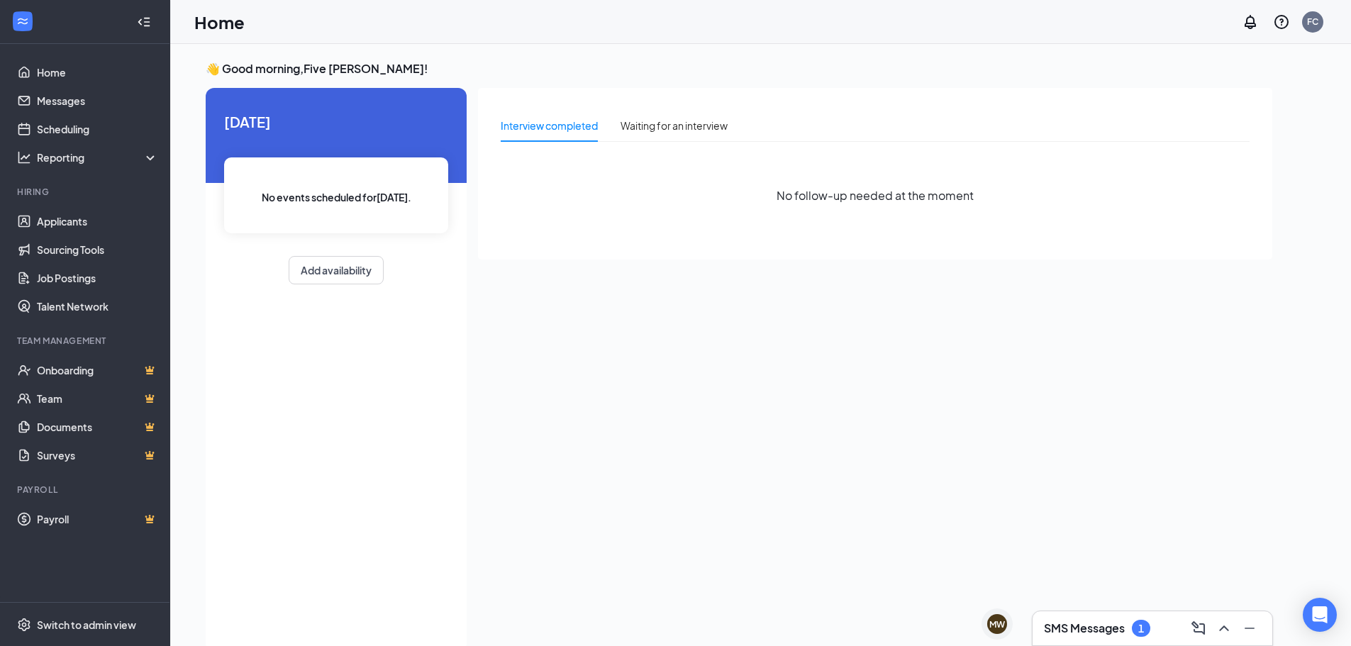
click at [1154, 621] on div "SMS Messages 1" at bounding box center [1152, 628] width 217 height 23
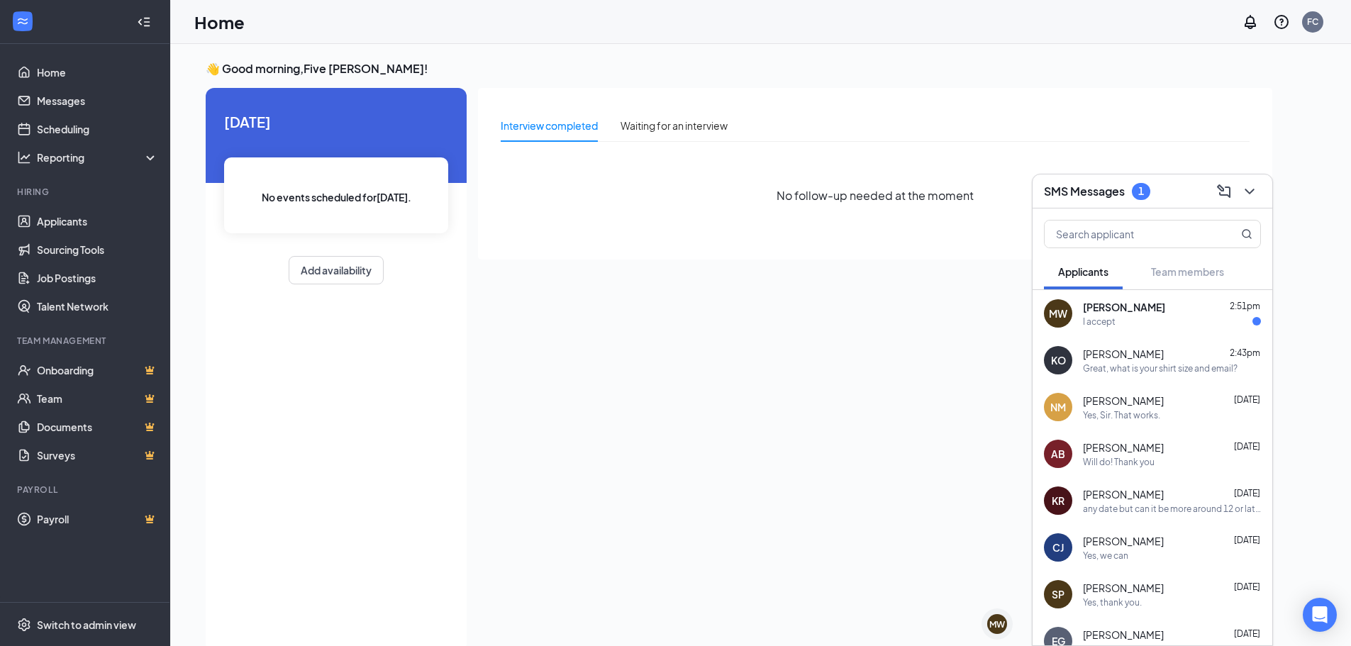
click at [1161, 313] on div "Moriya Williams 2:51pm" at bounding box center [1172, 307] width 178 height 14
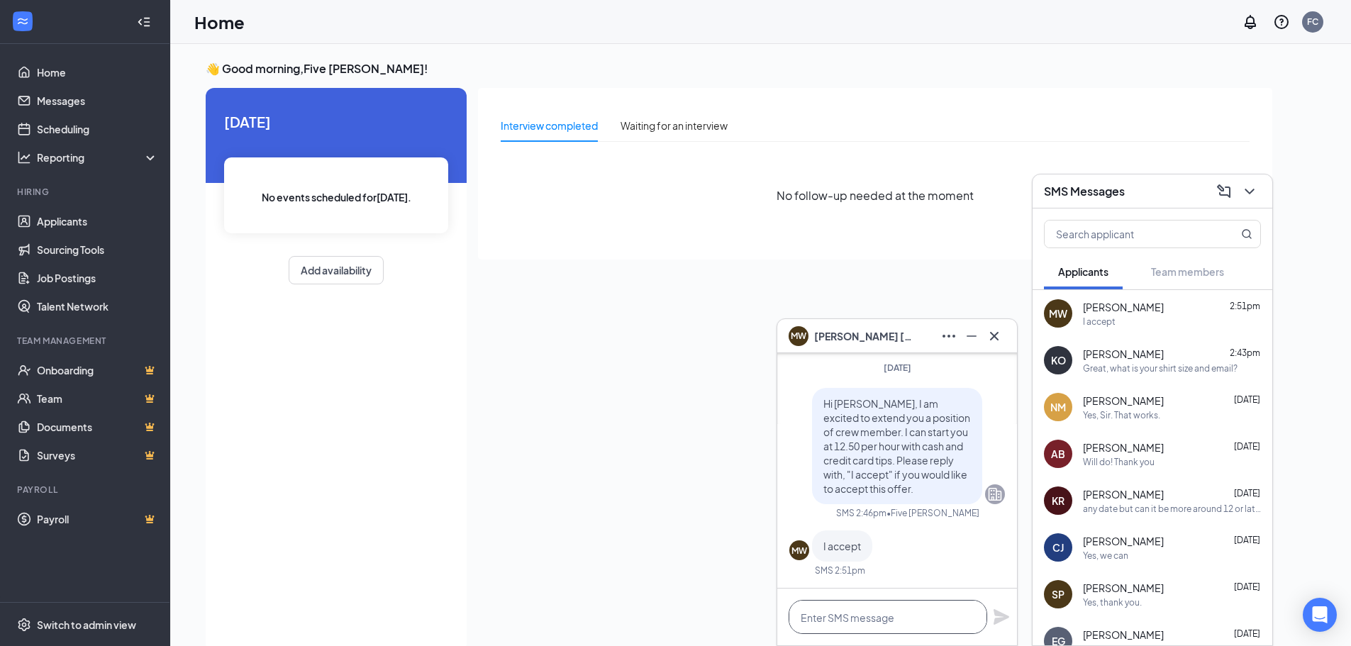
drag, startPoint x: 943, startPoint y: 621, endPoint x: 960, endPoint y: 621, distance: 17.7
click at [953, 621] on textarea at bounding box center [888, 617] width 199 height 34
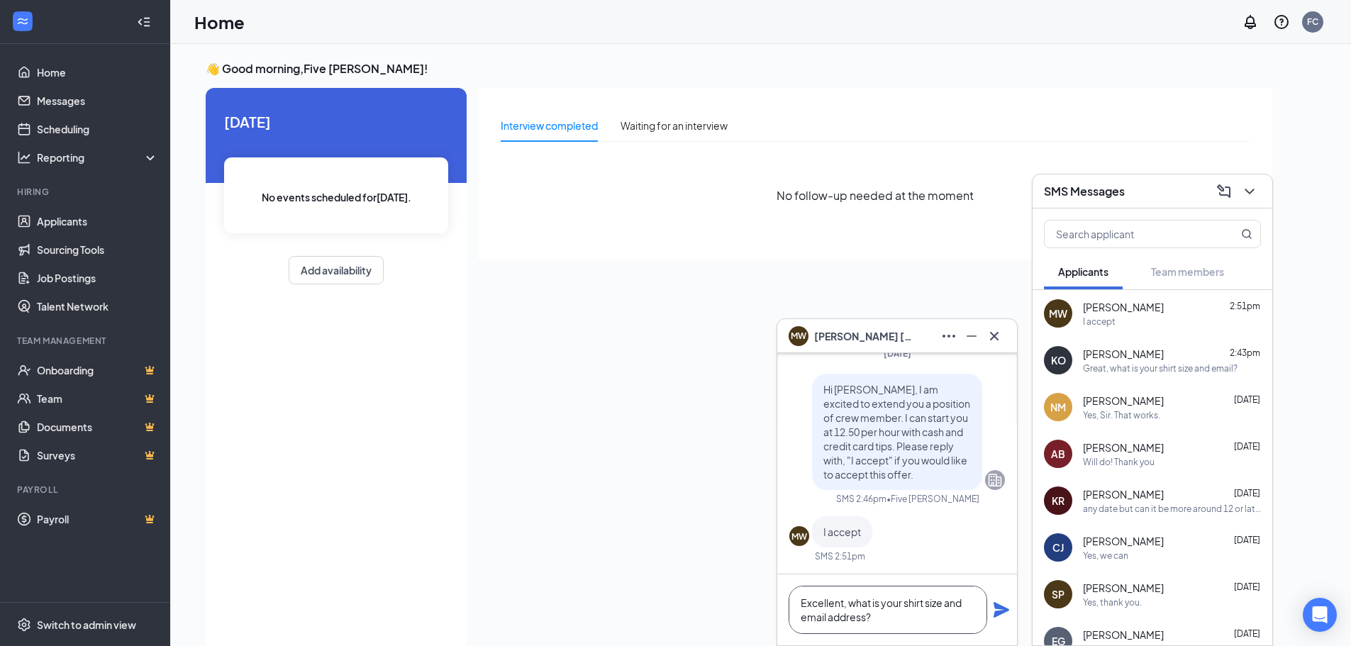
type textarea "Excellent, what is your shirt size and email address?"
click at [1005, 615] on icon "Plane" at bounding box center [1001, 609] width 17 height 17
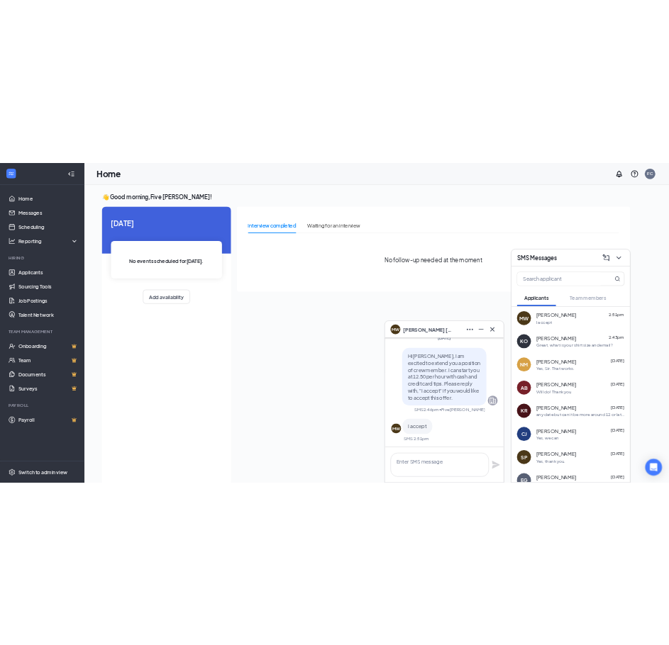
scroll to position [0, 0]
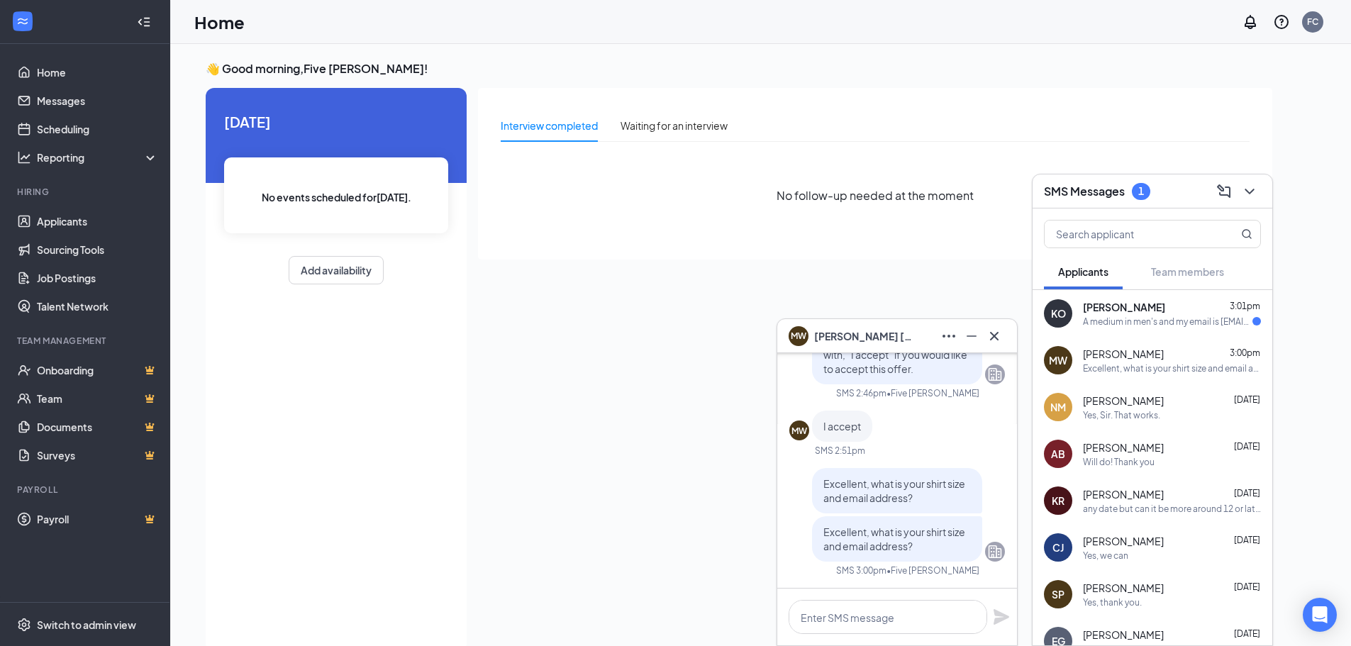
click at [1139, 328] on div "KO kaden olmsted 3:01pm A medium in men's and my email is kadenolmsted283@gmail…" at bounding box center [1153, 313] width 240 height 47
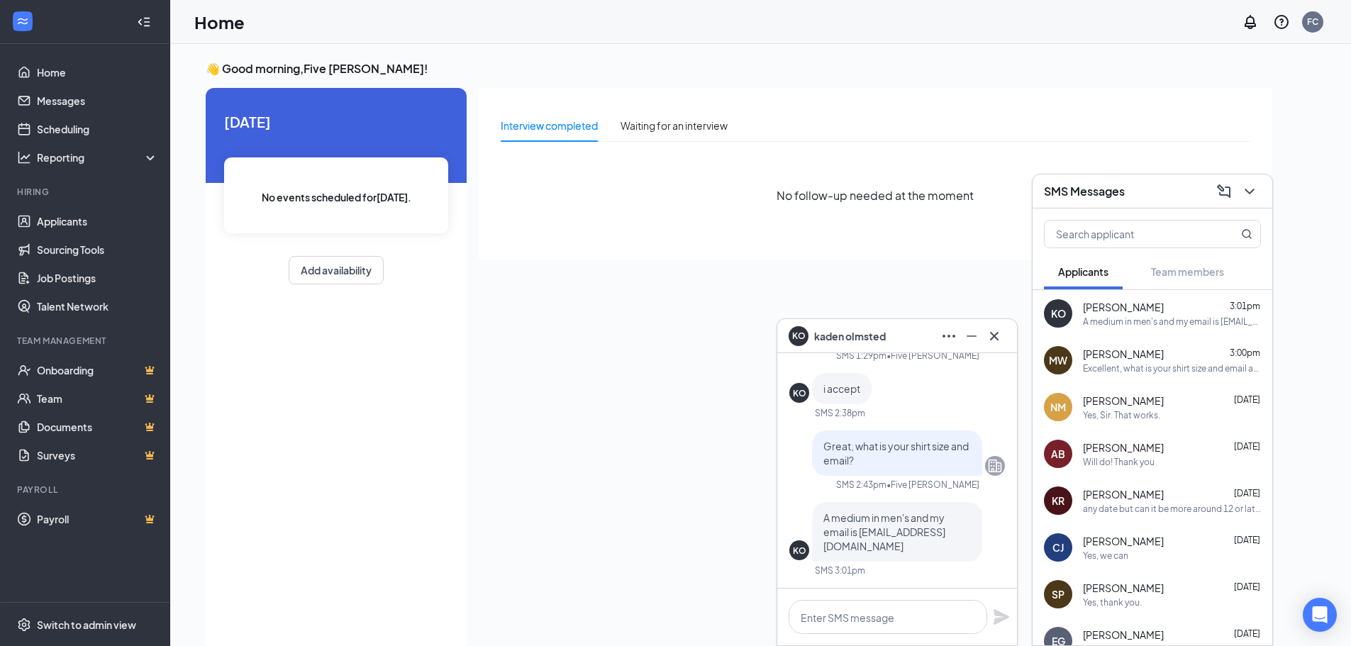
click at [916, 346] on div "KO [PERSON_NAME]" at bounding box center [897, 336] width 217 height 23
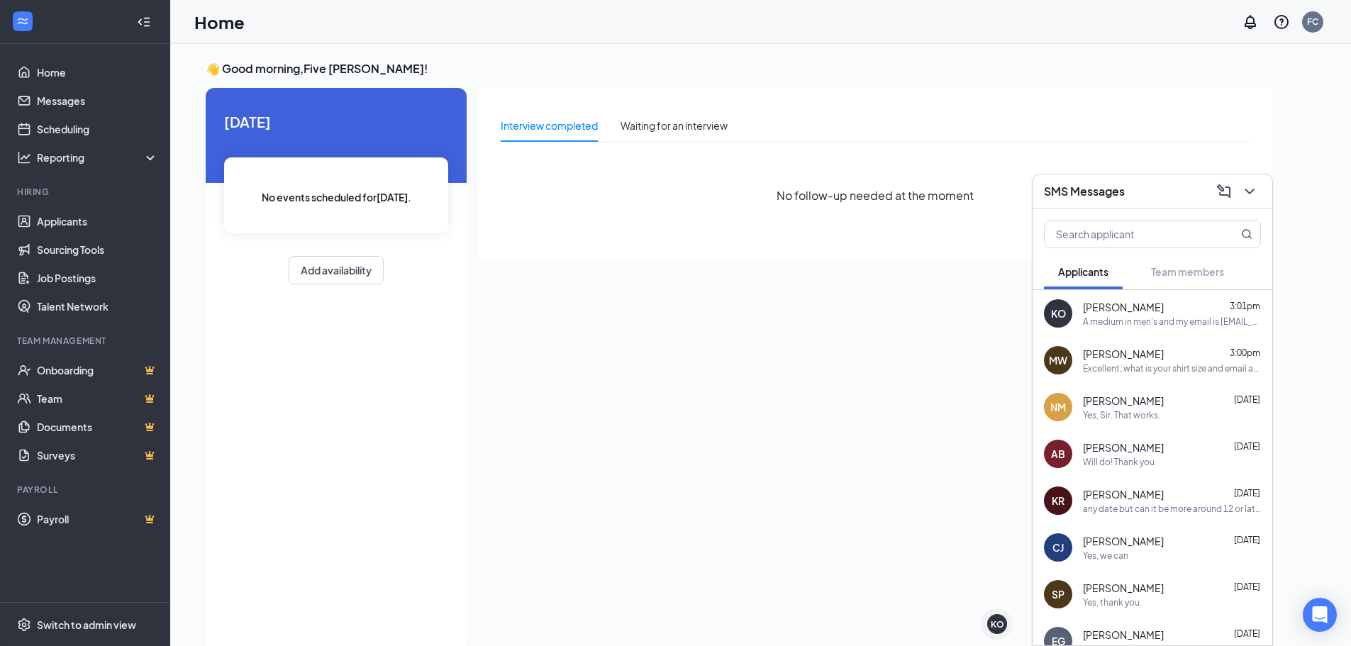
click at [1153, 190] on div "SMS Messages" at bounding box center [1152, 191] width 217 height 22
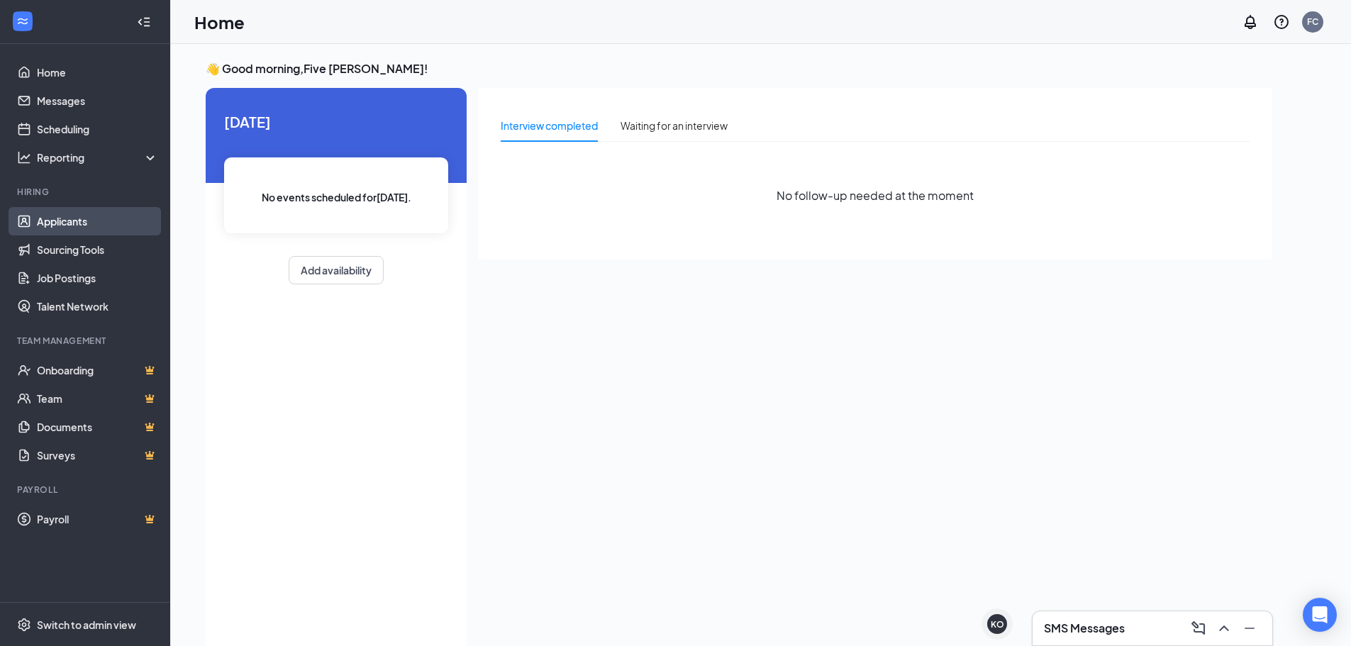
click at [93, 225] on link "Applicants" at bounding box center [97, 221] width 121 height 28
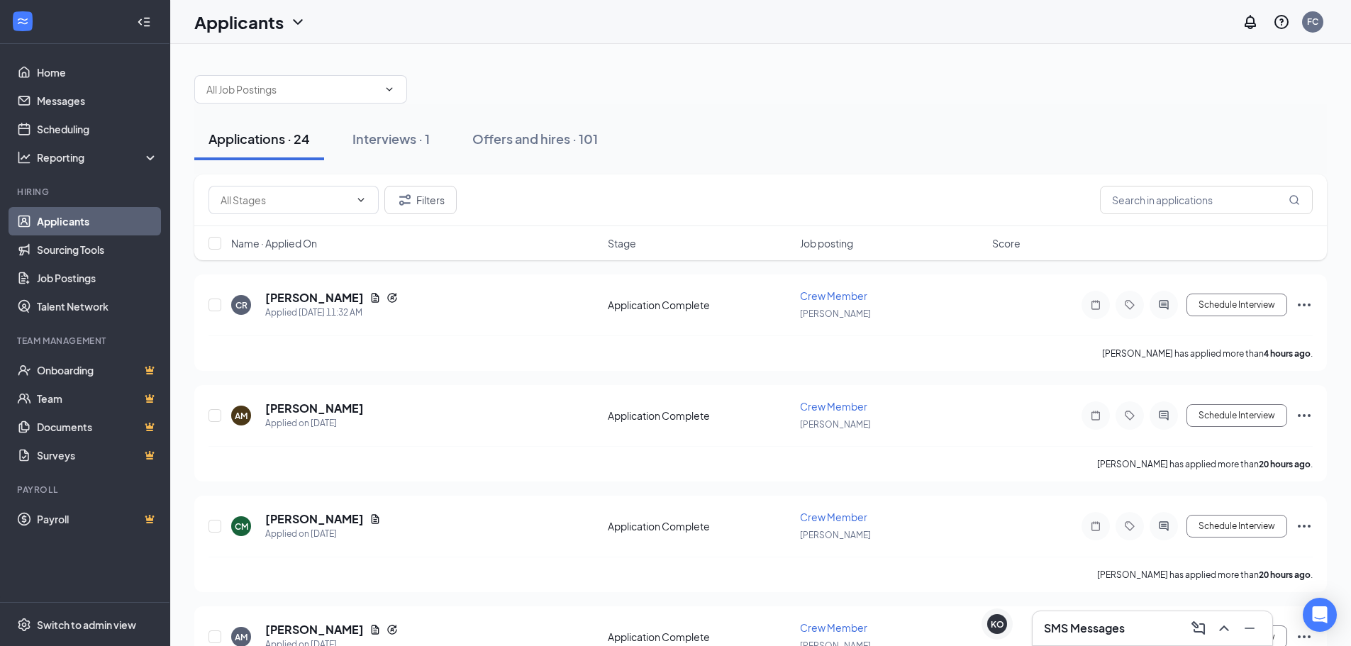
click at [987, 643] on div "KO [PERSON_NAME]" at bounding box center [996, 626] width 41 height 34
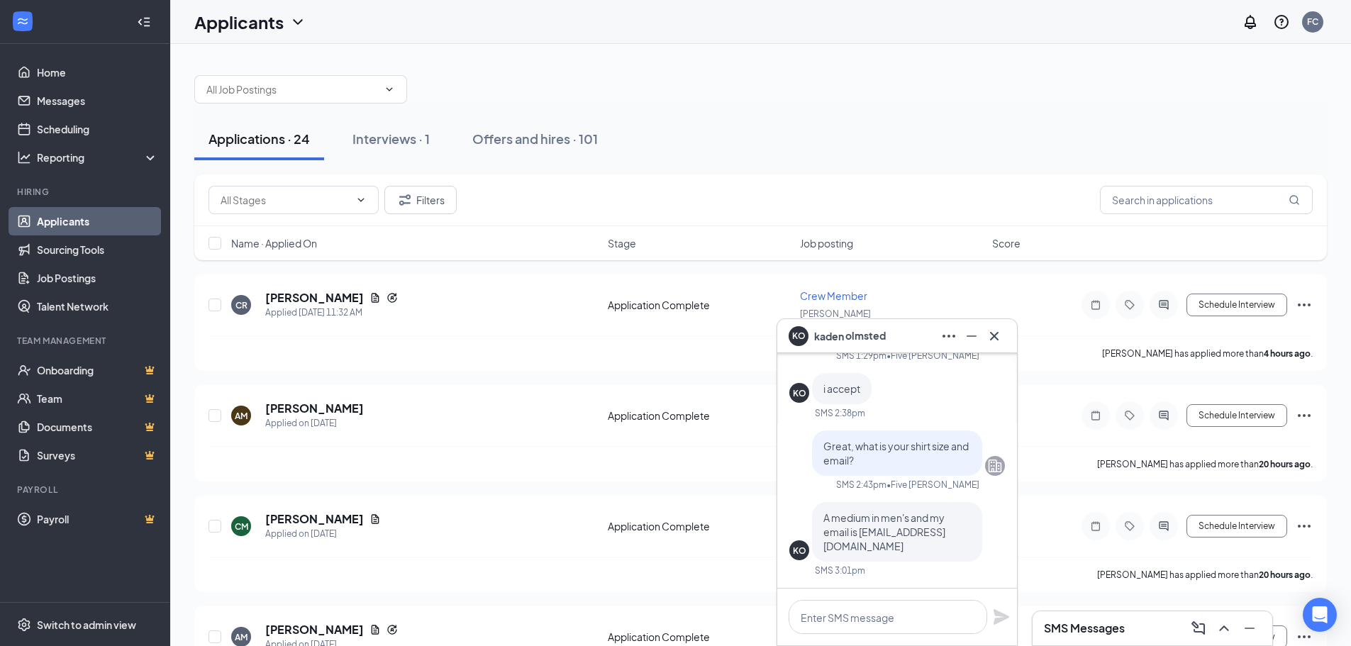
click at [1004, 343] on button at bounding box center [994, 336] width 23 height 23
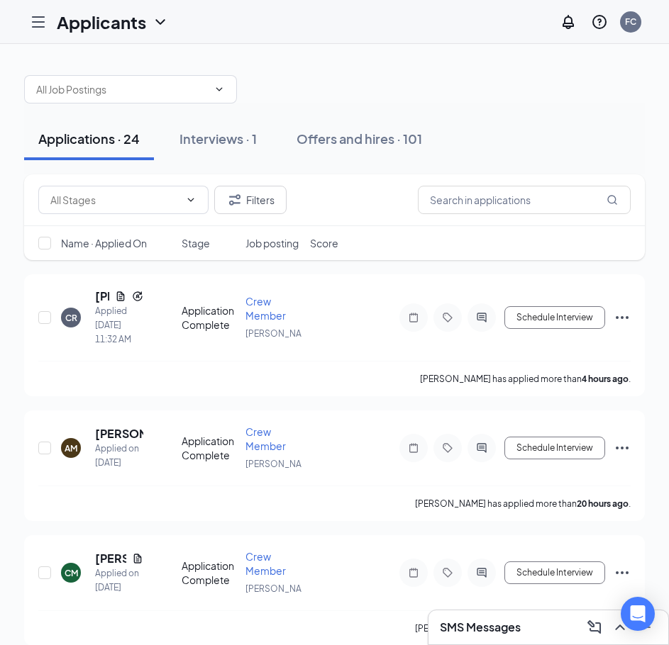
click at [465, 643] on div "SMS Messages" at bounding box center [548, 628] width 240 height 34
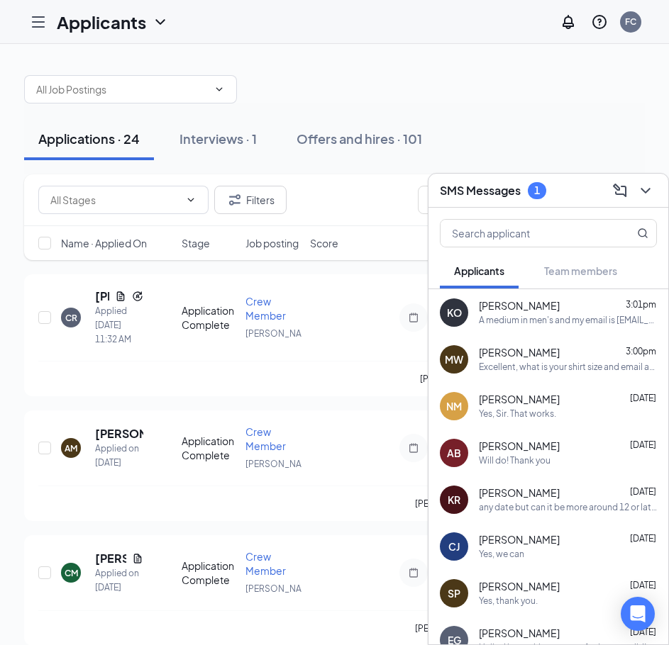
click at [519, 370] on div "Excellent, what is your shirt size and email address?" at bounding box center [568, 368] width 178 height 12
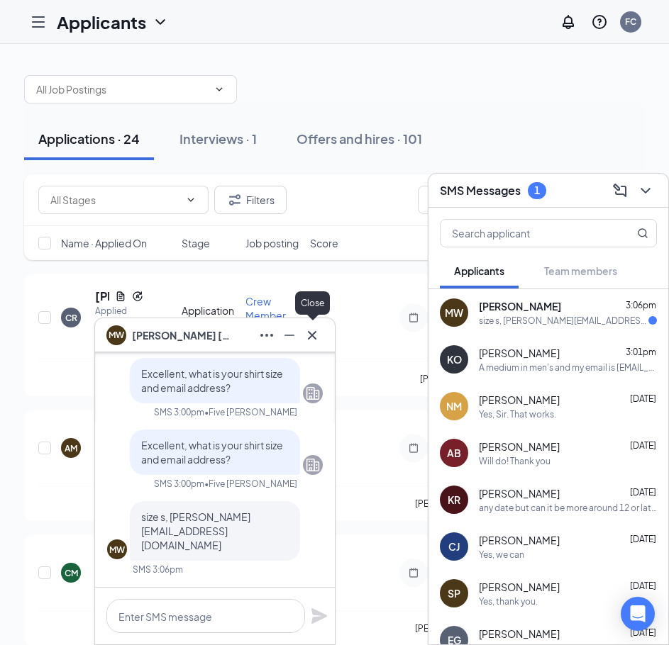
click at [311, 329] on icon "Cross" at bounding box center [312, 335] width 17 height 17
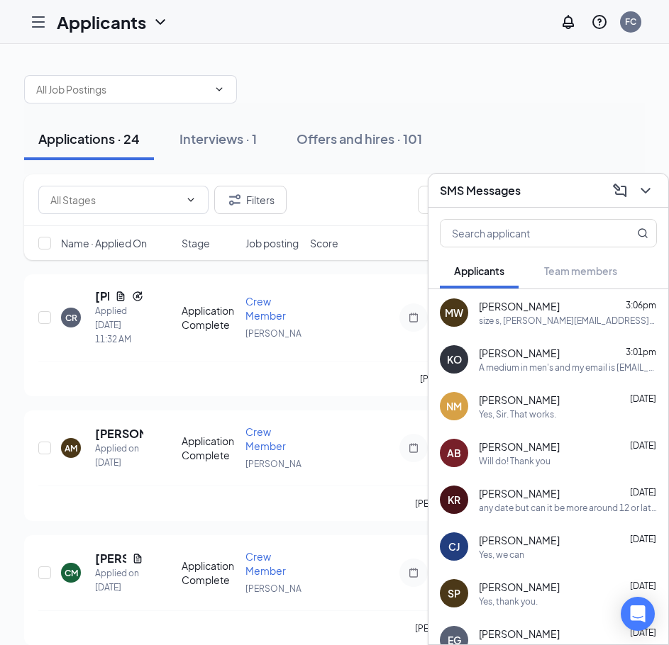
click at [540, 194] on div "SMS Messages" at bounding box center [548, 190] width 217 height 22
